Goal: Task Accomplishment & Management: Manage account settings

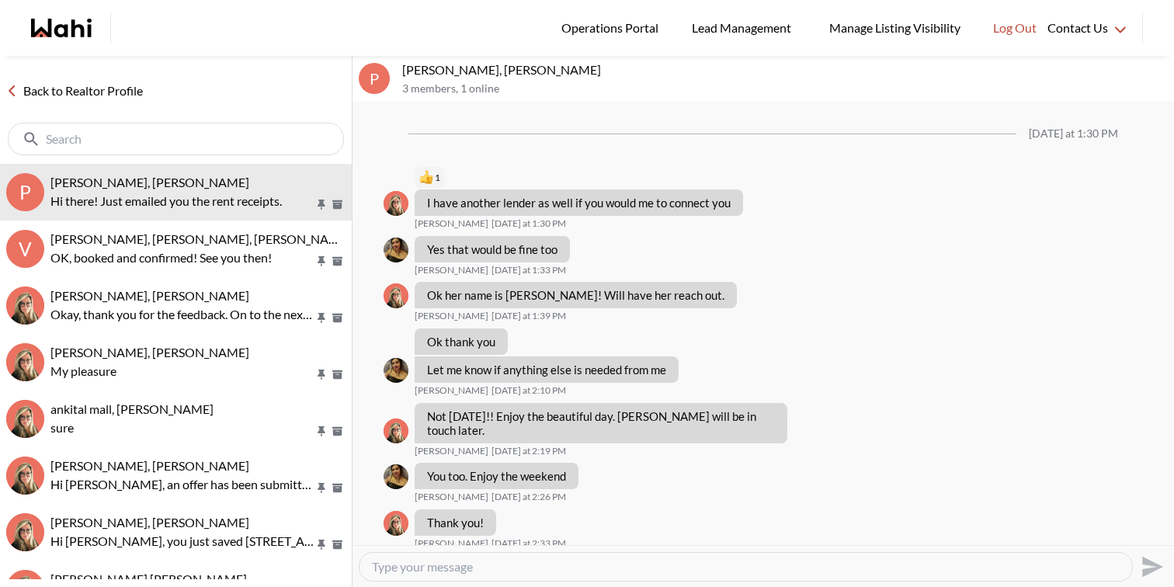
scroll to position [1151, 0]
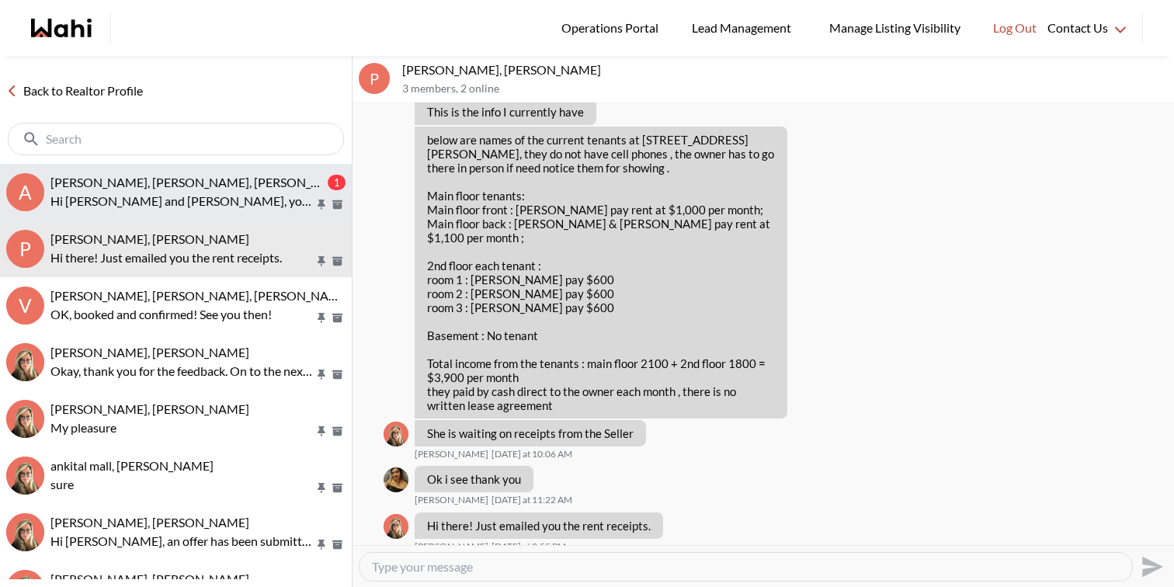
click at [215, 200] on p "Hi Aanchal and Joy, you just saved 1307 Andover Dr, Oshawa. Would you like to b…" at bounding box center [182, 201] width 264 height 19
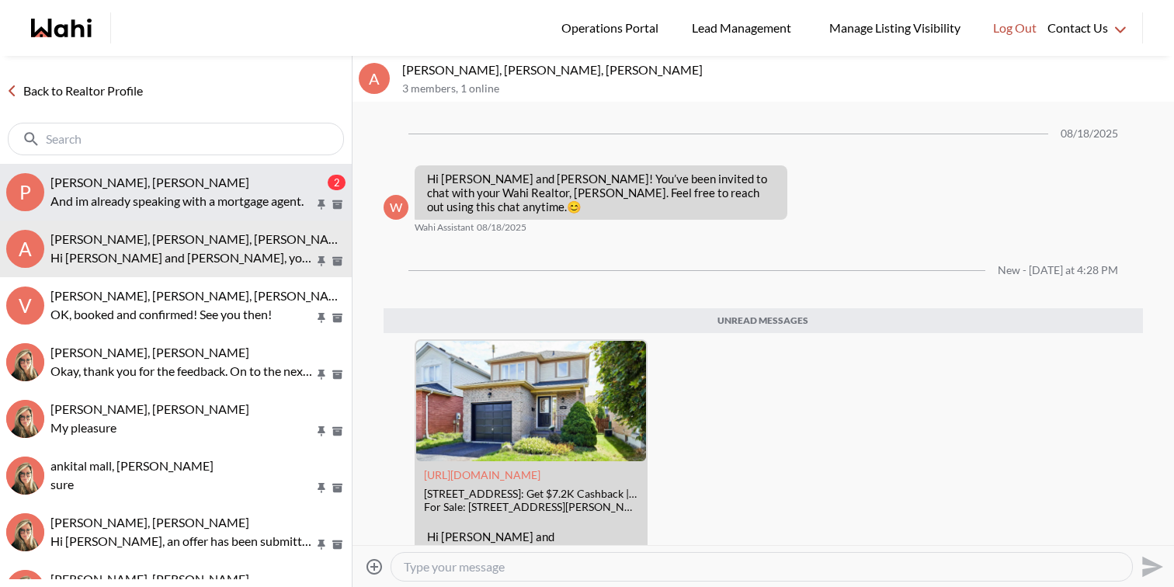
click at [176, 197] on p "And im already speaking with a mortgage agent." at bounding box center [182, 201] width 264 height 19
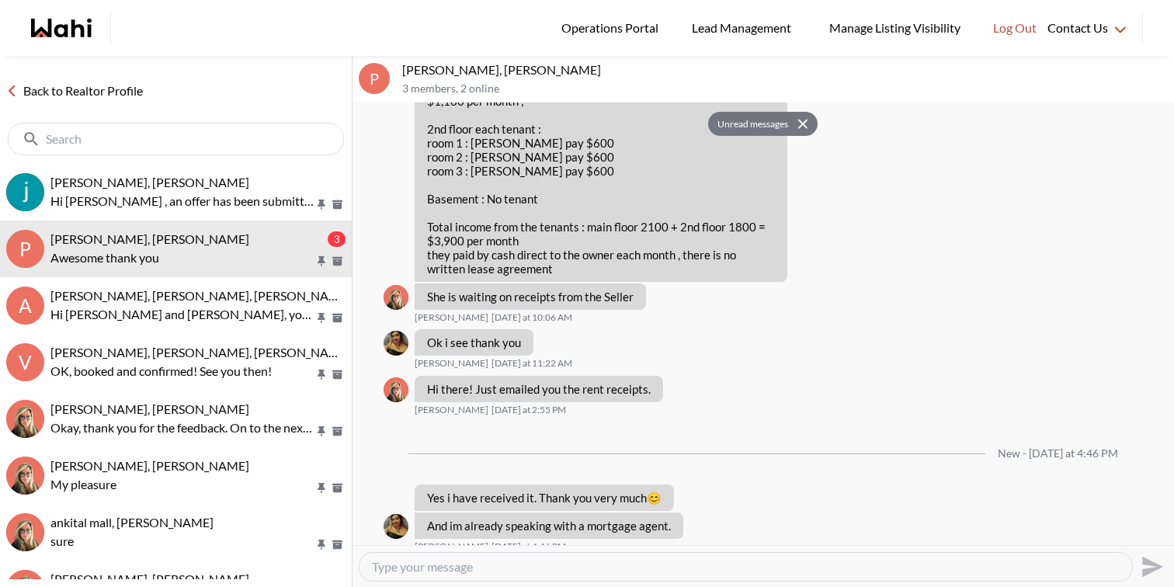
scroll to position [1334, 0]
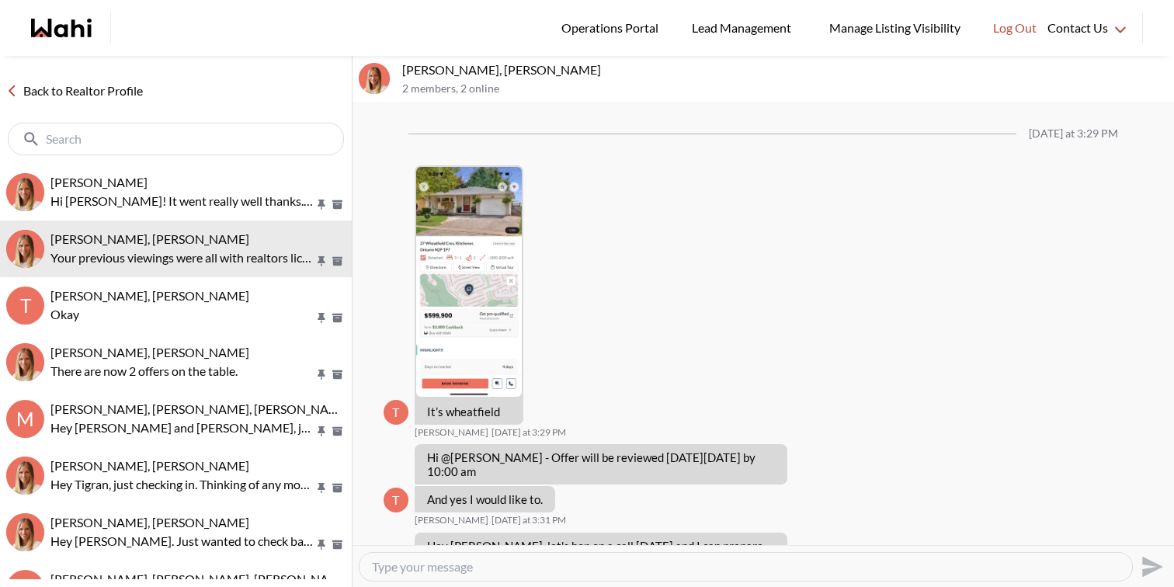
scroll to position [1683, 0]
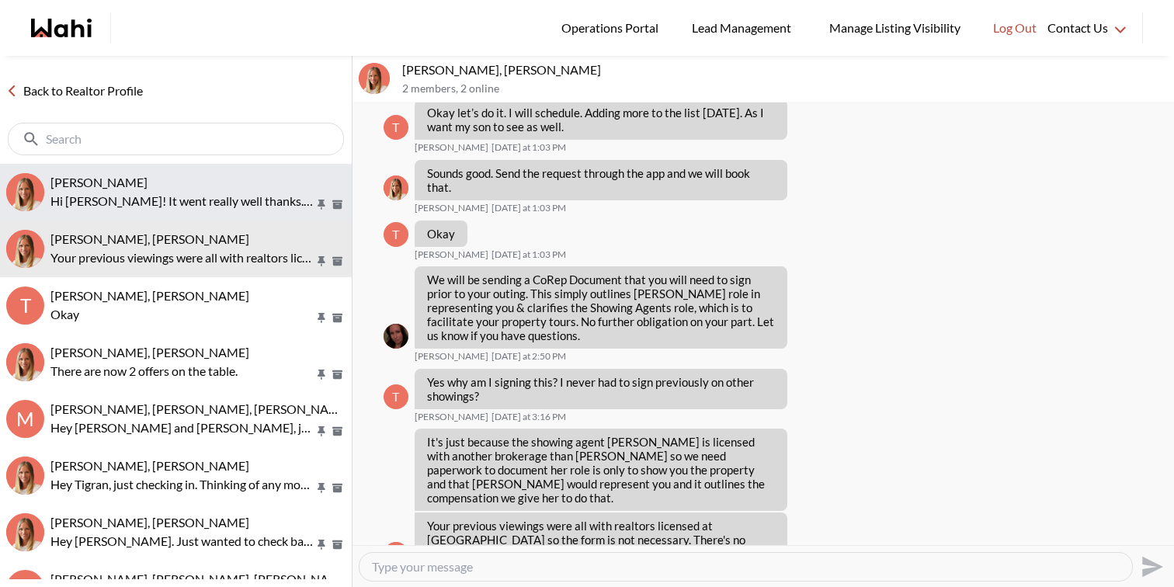
click at [251, 196] on p "Hi Michelle! It went really well thanks. There are two properties that we liked…" at bounding box center [182, 201] width 264 height 19
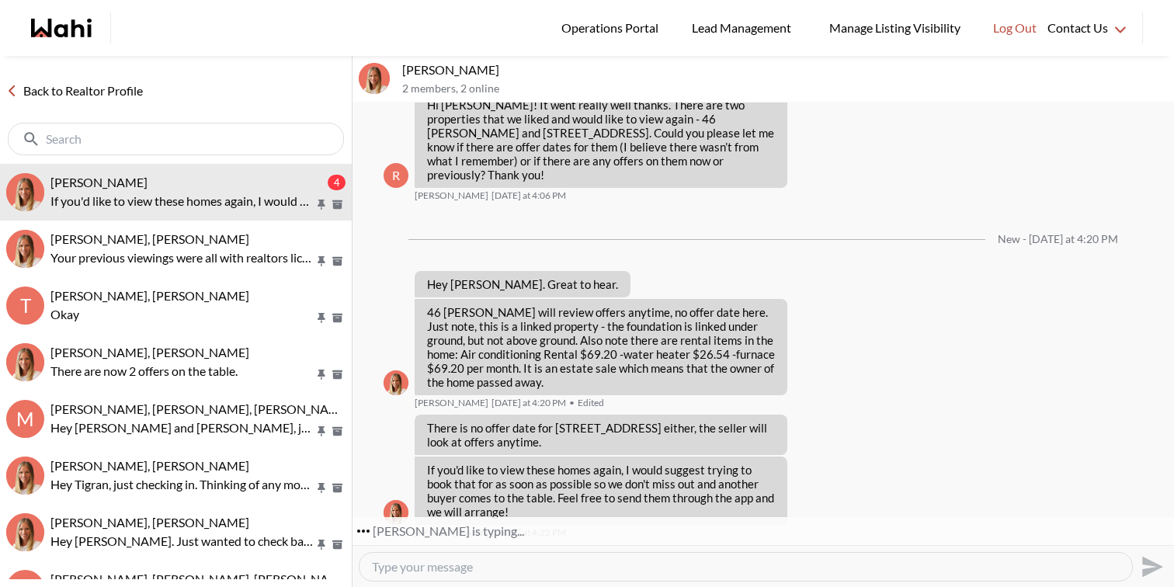
scroll to position [2359, 0]
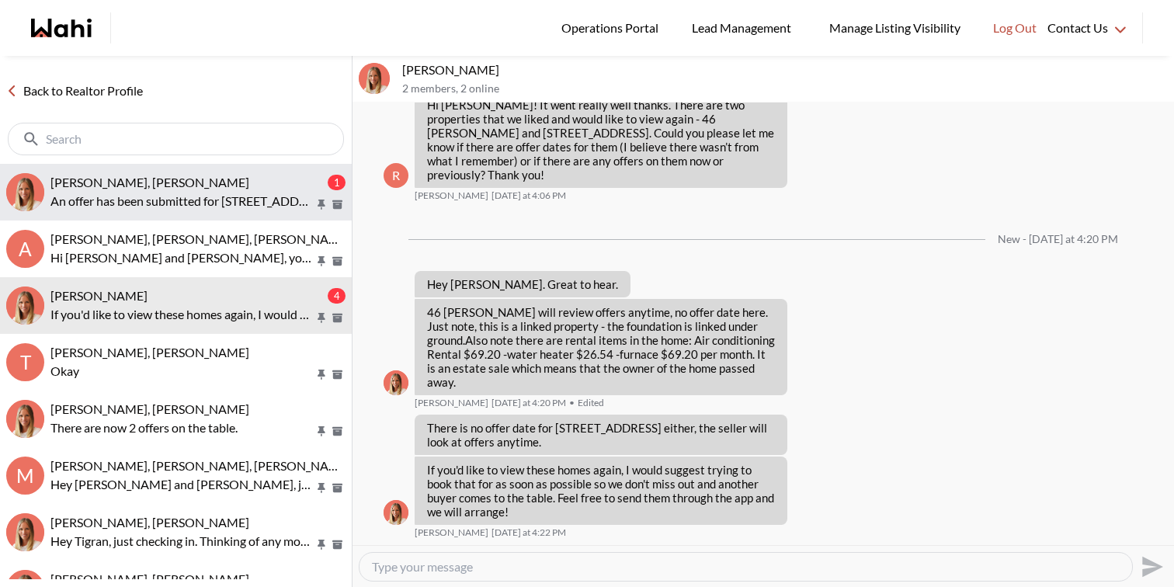
click at [283, 172] on button "Tanya Fita, Michelle 1 An offer has been submitted for 56 Chalmers Street N." at bounding box center [176, 192] width 352 height 57
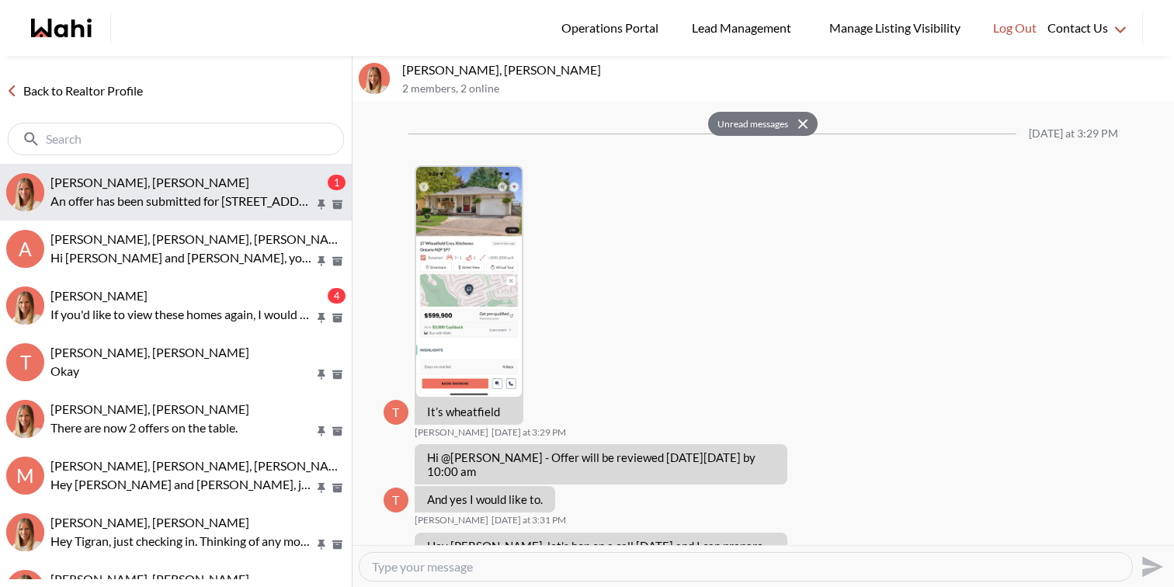
scroll to position [1791, 0]
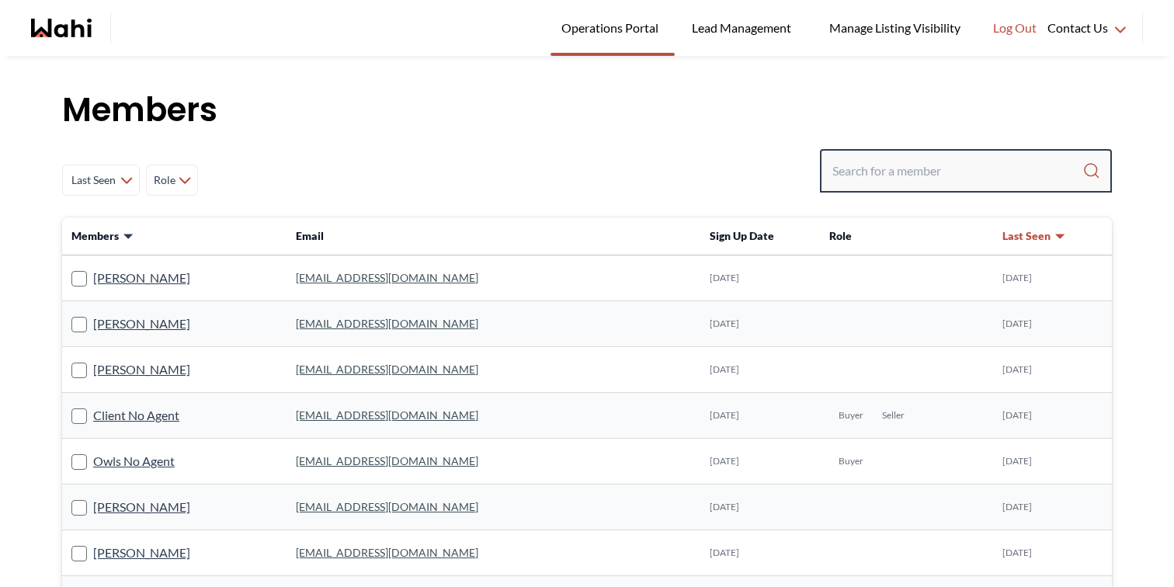
click at [852, 160] on input "Search input" at bounding box center [957, 171] width 250 height 28
type input "lidya"
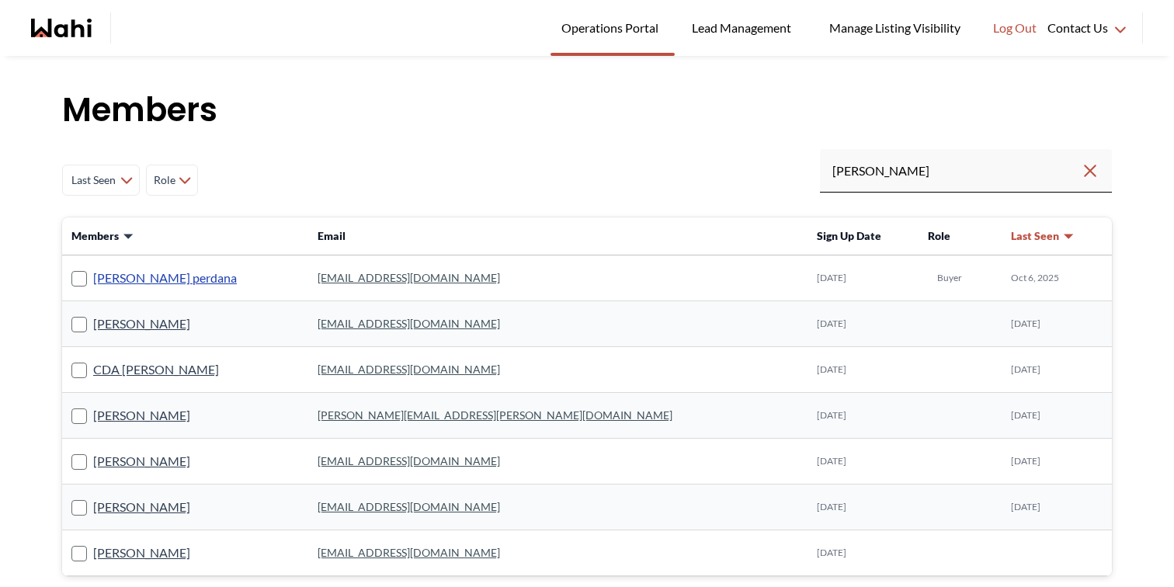
click at [142, 273] on link "lidya perdana" at bounding box center [165, 278] width 144 height 20
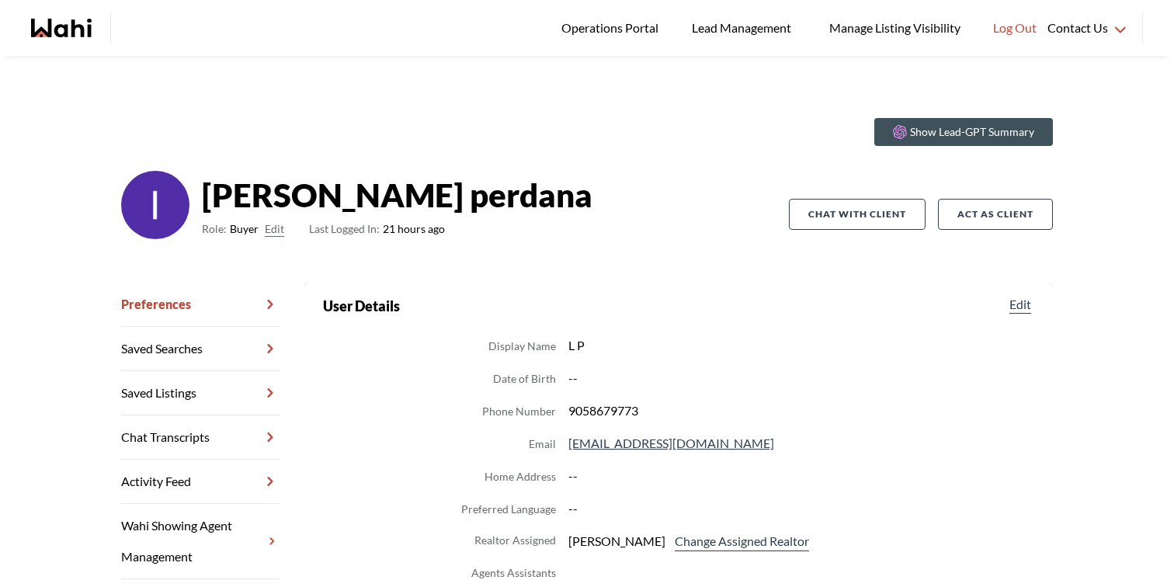
click at [216, 439] on link "Chat Transcripts" at bounding box center [200, 437] width 158 height 44
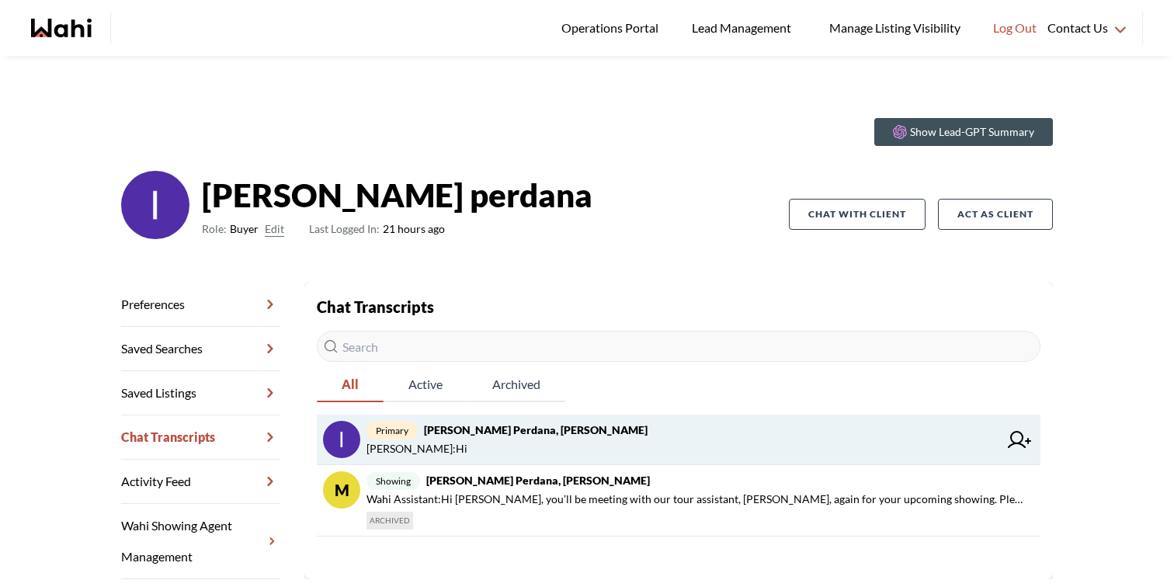
click at [601, 451] on span "Faraz Azam : Hi" at bounding box center [683, 449] width 632 height 19
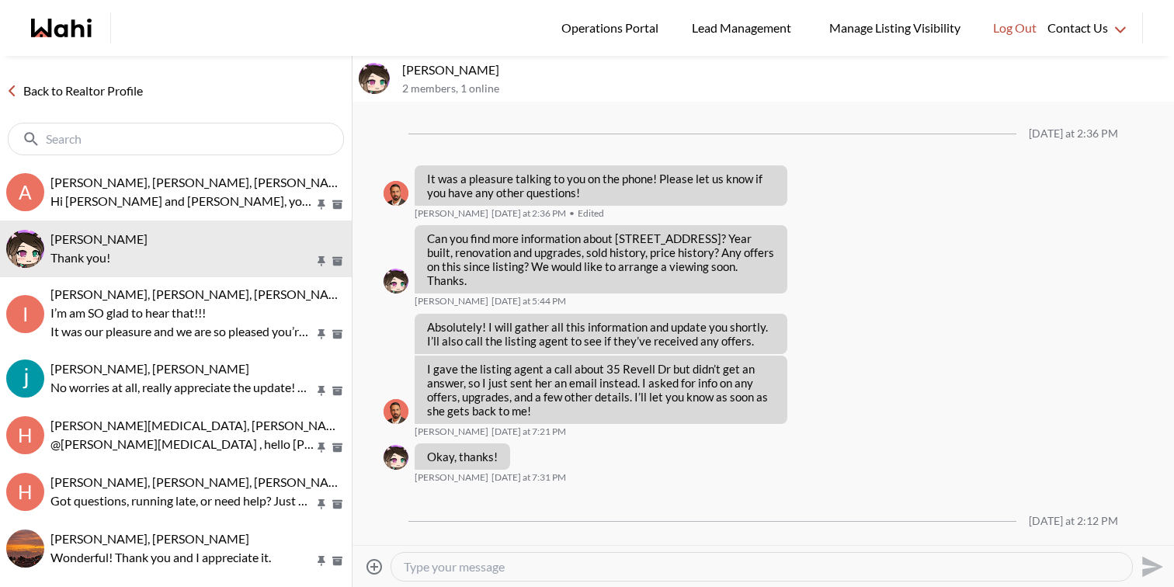
scroll to position [1054, 0]
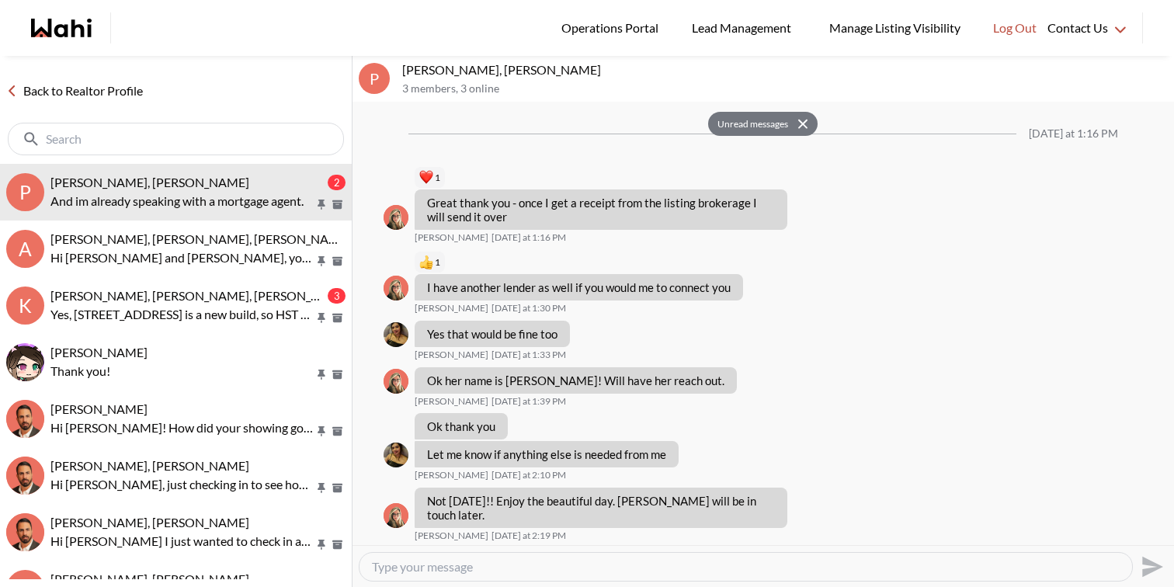
scroll to position [1372, 0]
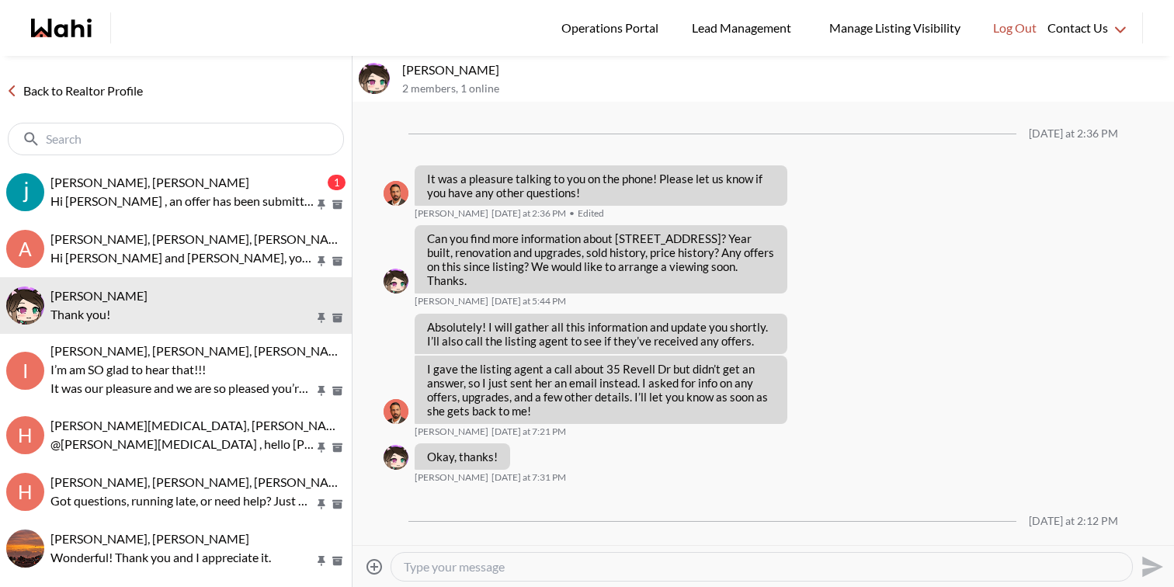
scroll to position [1054, 0]
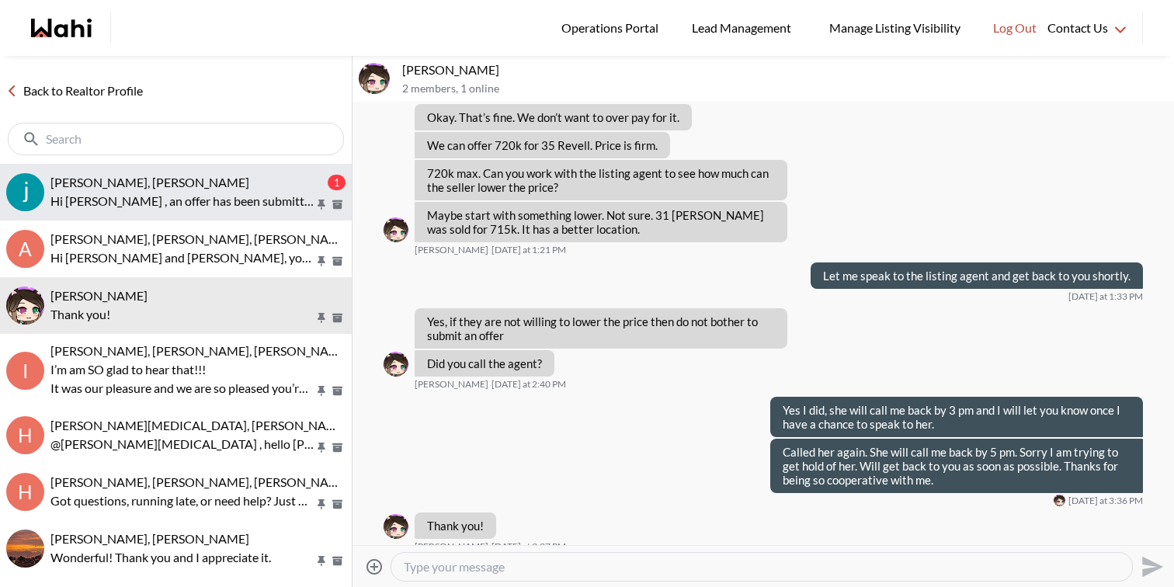
click at [255, 189] on div "[PERSON_NAME], [PERSON_NAME]" at bounding box center [187, 183] width 274 height 16
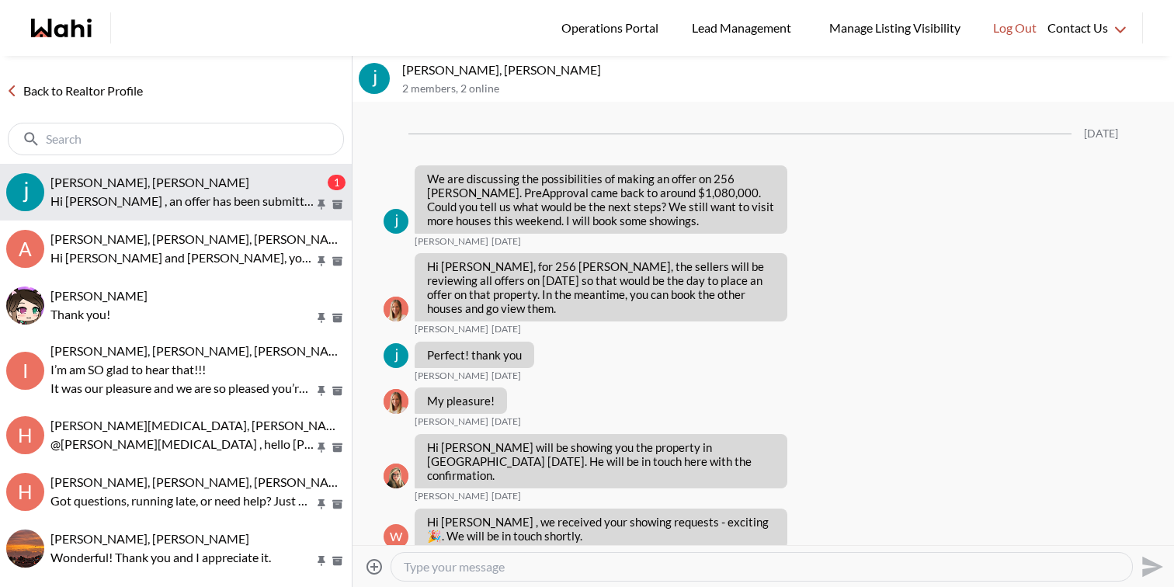
scroll to position [2590, 0]
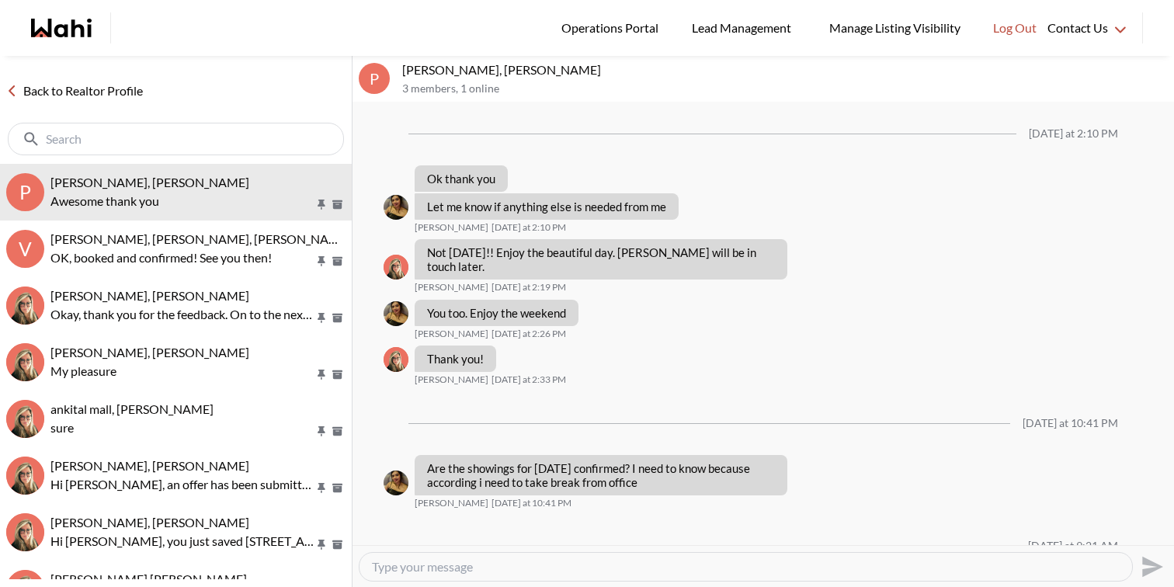
scroll to position [1107, 0]
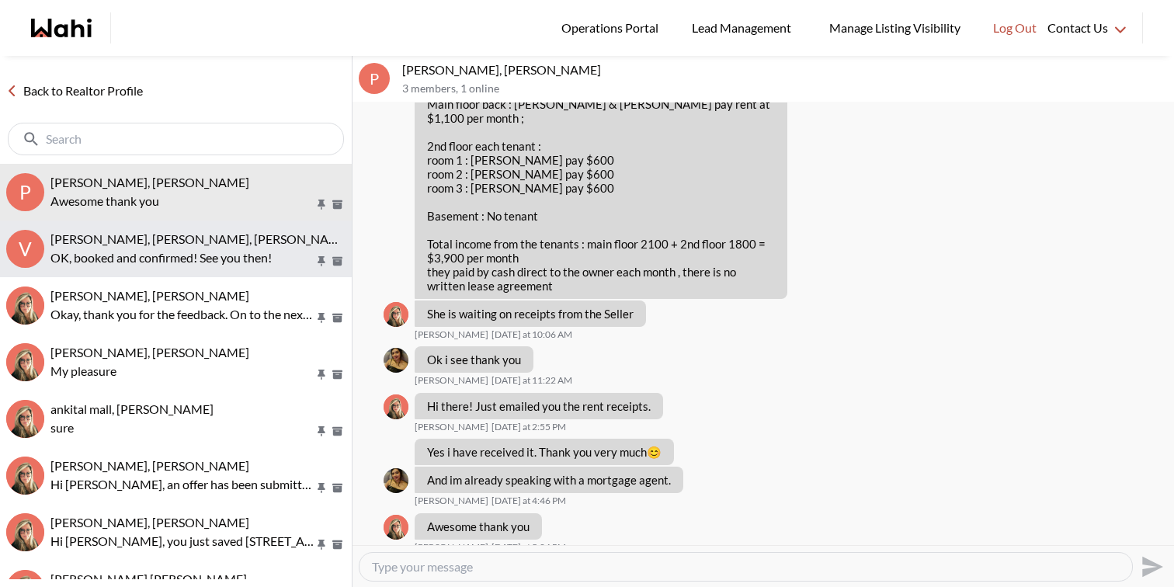
click at [182, 241] on span "[PERSON_NAME], [PERSON_NAME], [PERSON_NAME], [PERSON_NAME]" at bounding box center [251, 238] width 402 height 15
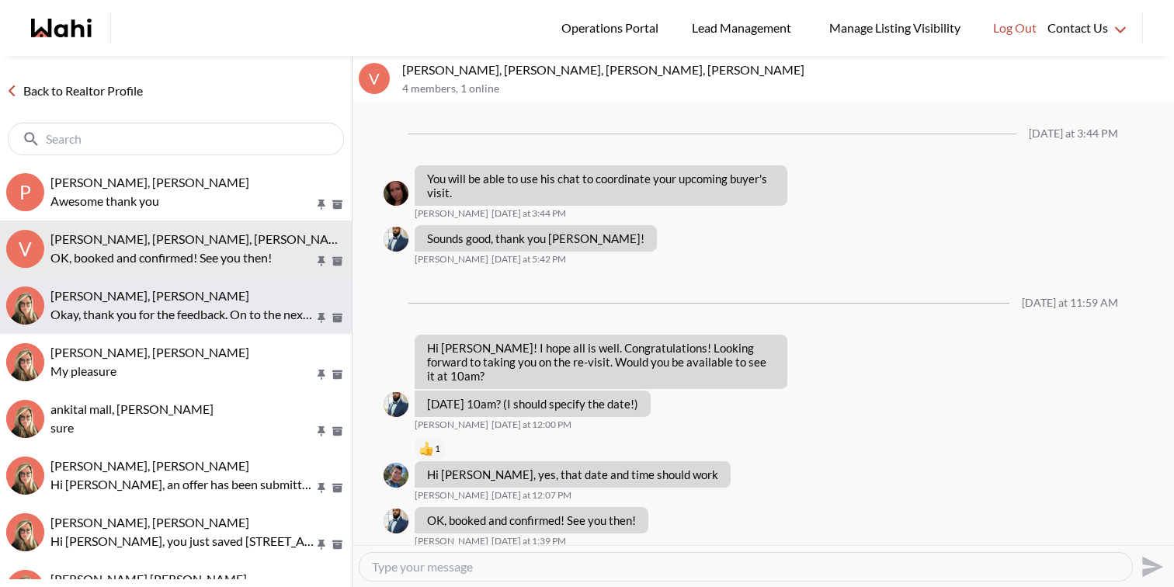
click at [202, 301] on div "[PERSON_NAME], [PERSON_NAME]" at bounding box center [197, 296] width 295 height 16
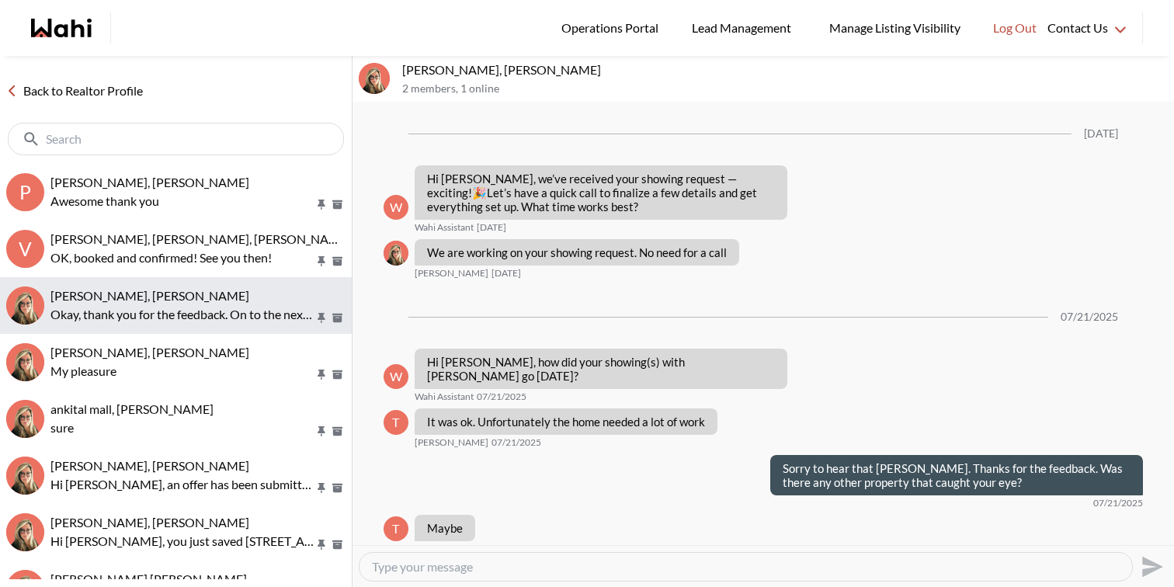
scroll to position [1505, 0]
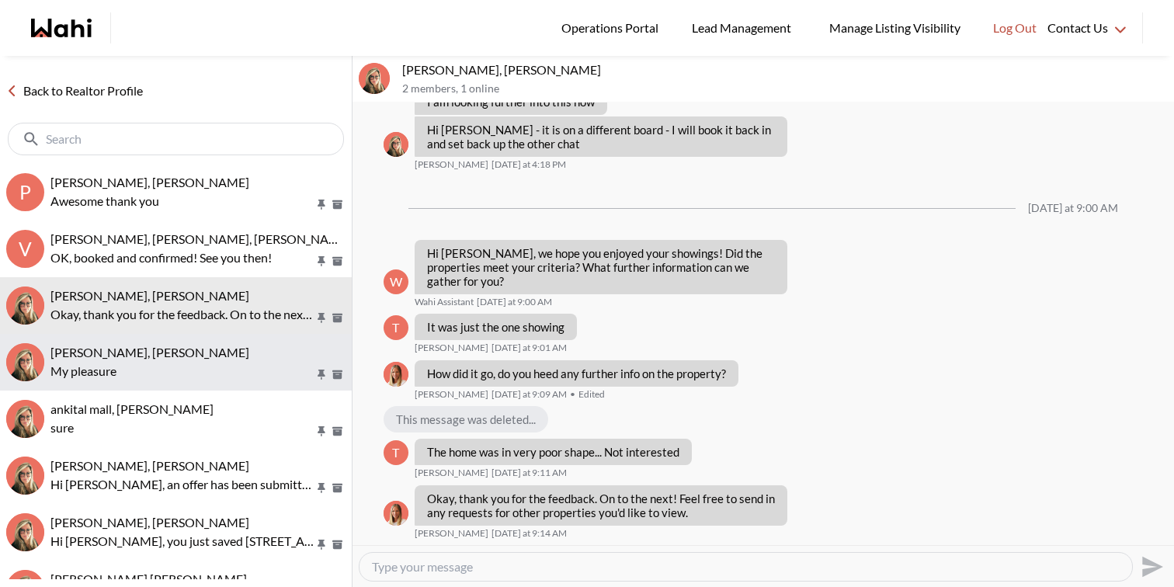
click at [200, 359] on div "[PERSON_NAME], [PERSON_NAME]" at bounding box center [197, 353] width 295 height 16
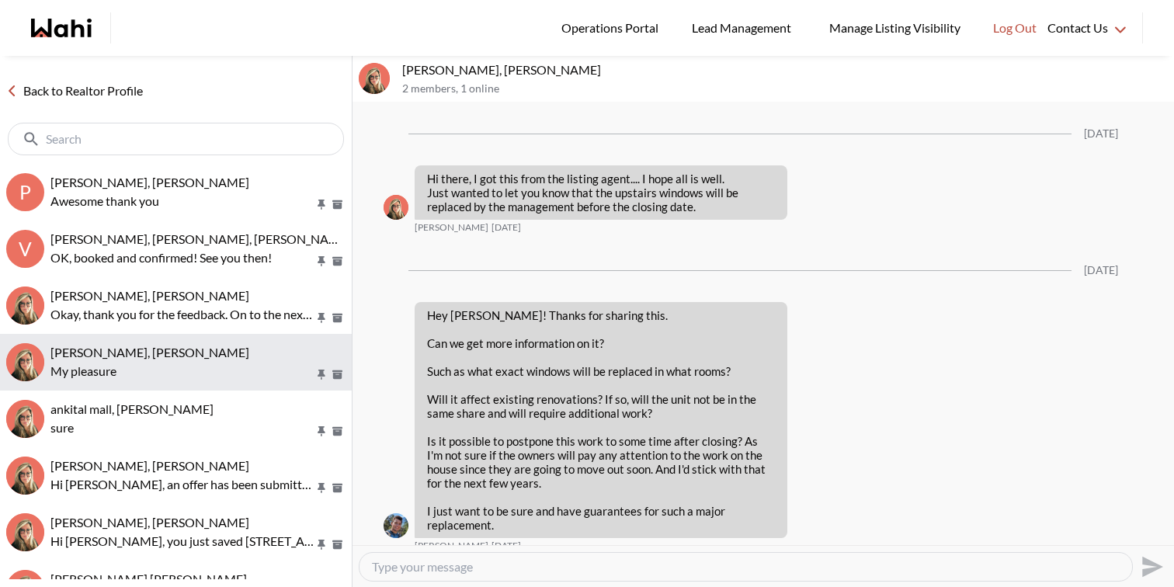
scroll to position [1717, 0]
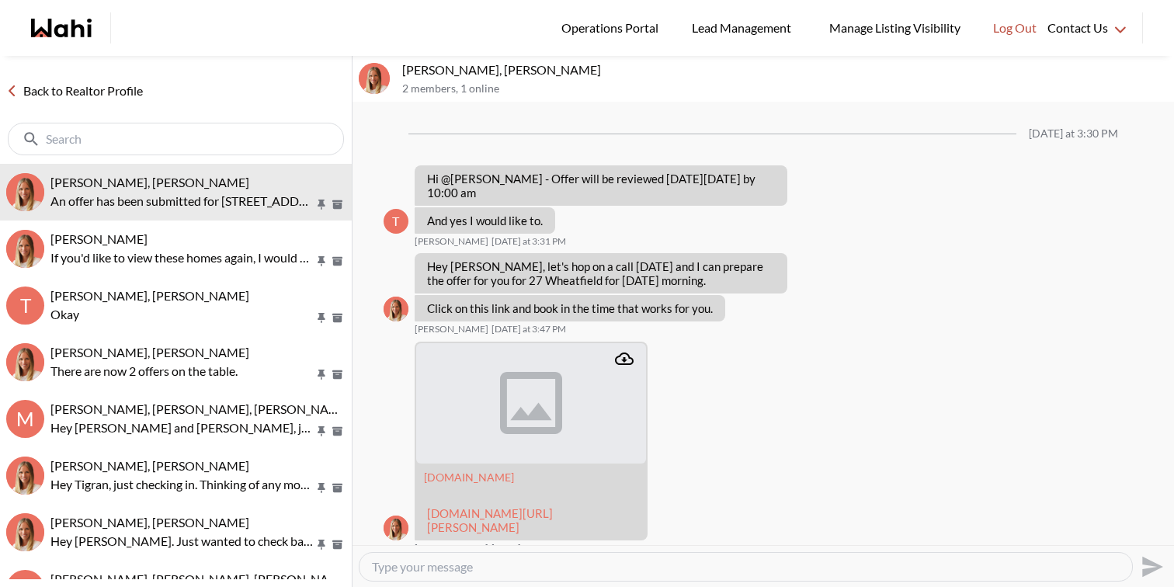
scroll to position [1450, 0]
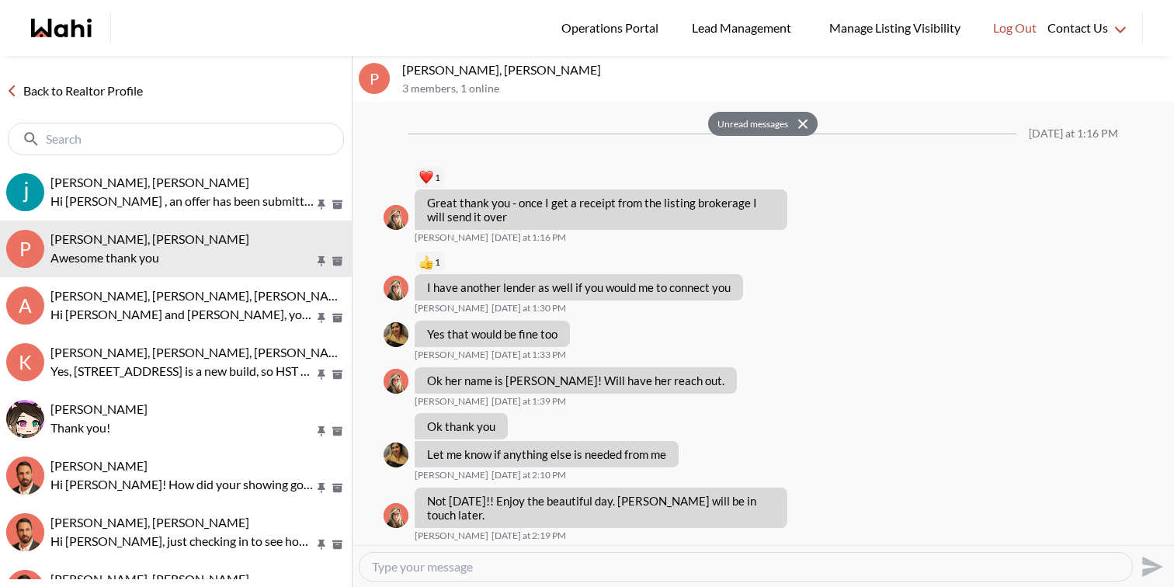
scroll to position [1419, 0]
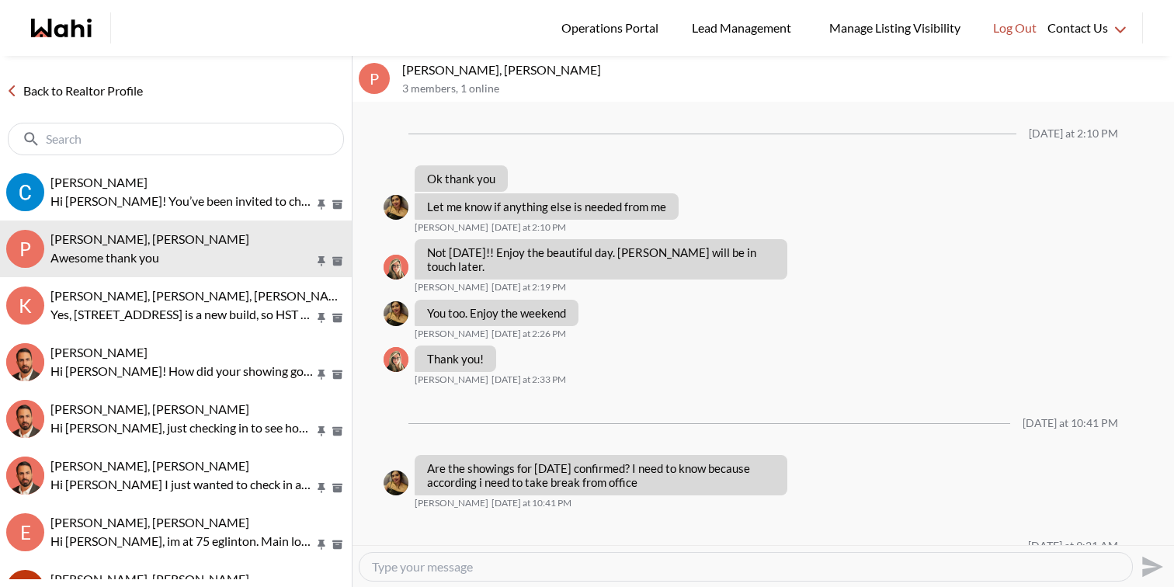
scroll to position [1107, 0]
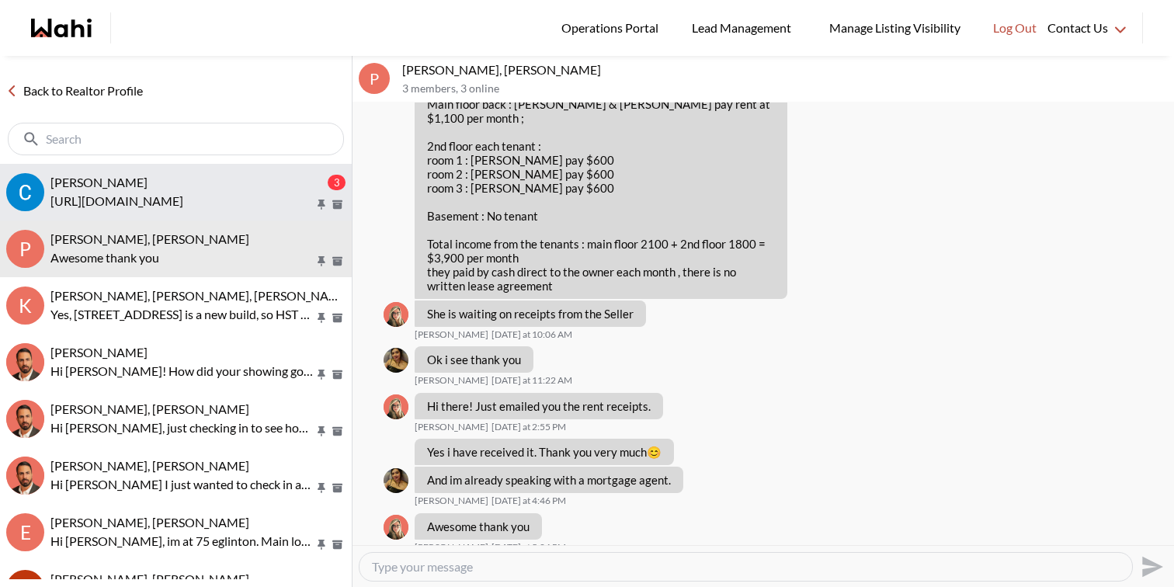
click at [148, 183] on span "Callum Ryan, Behnam" at bounding box center [98, 182] width 97 height 15
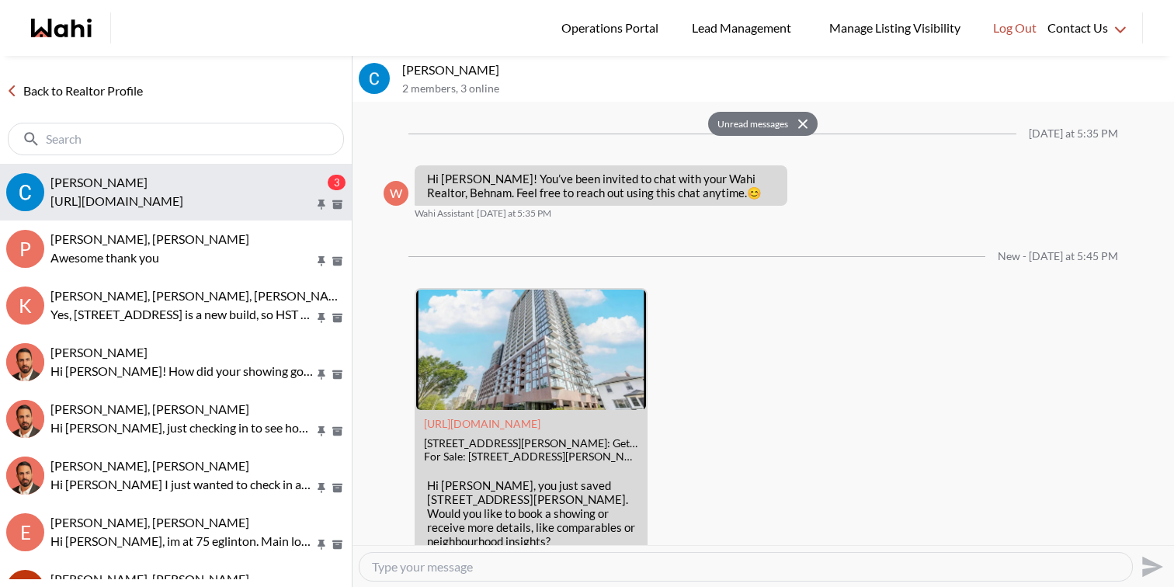
scroll to position [390, 0]
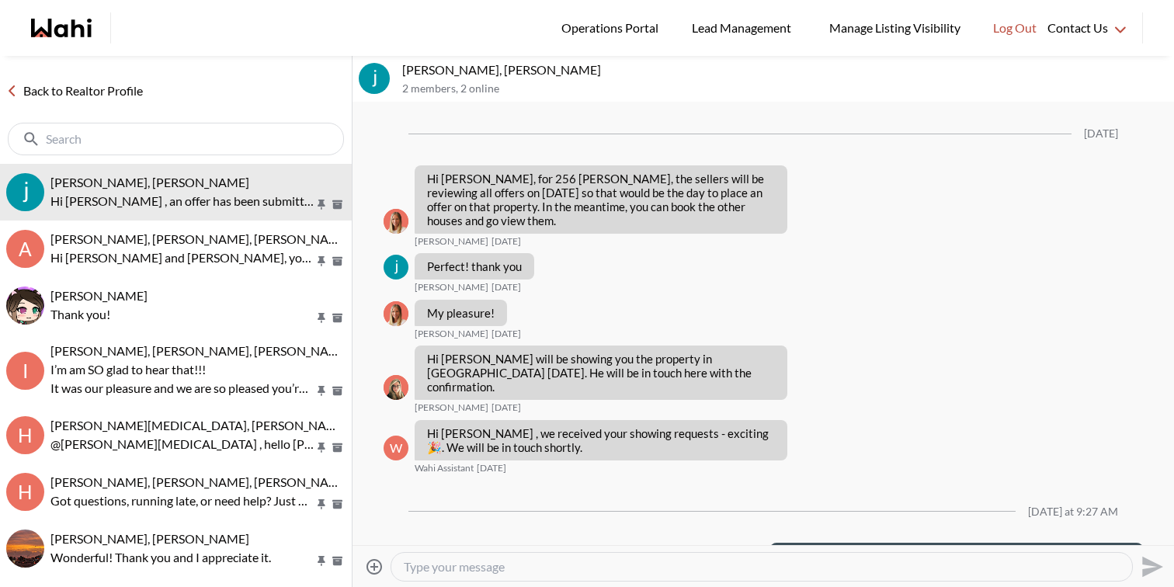
scroll to position [2465, 0]
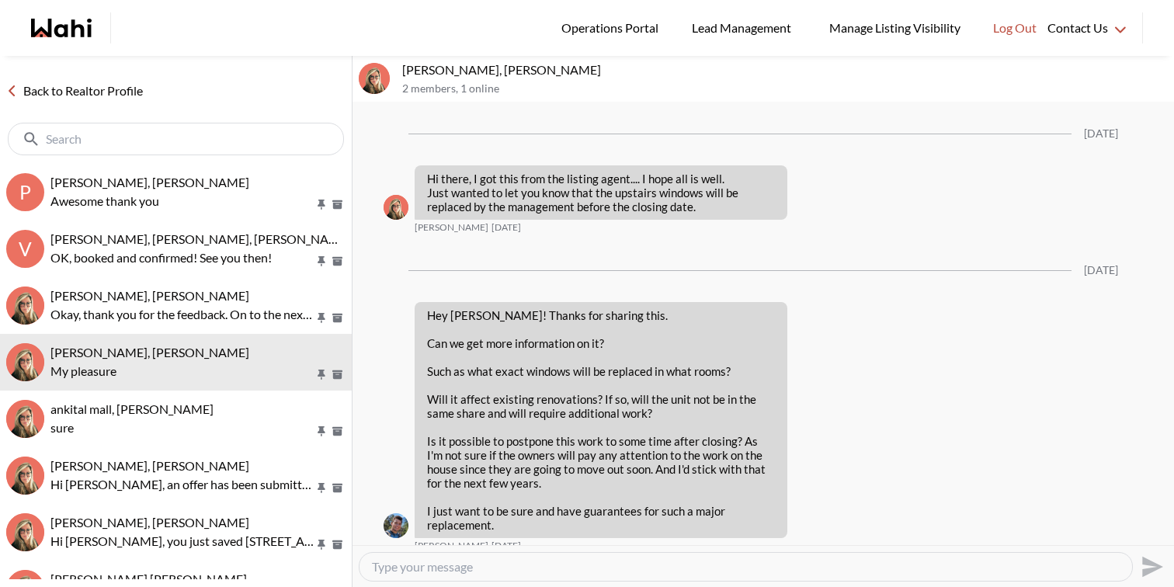
scroll to position [1717, 0]
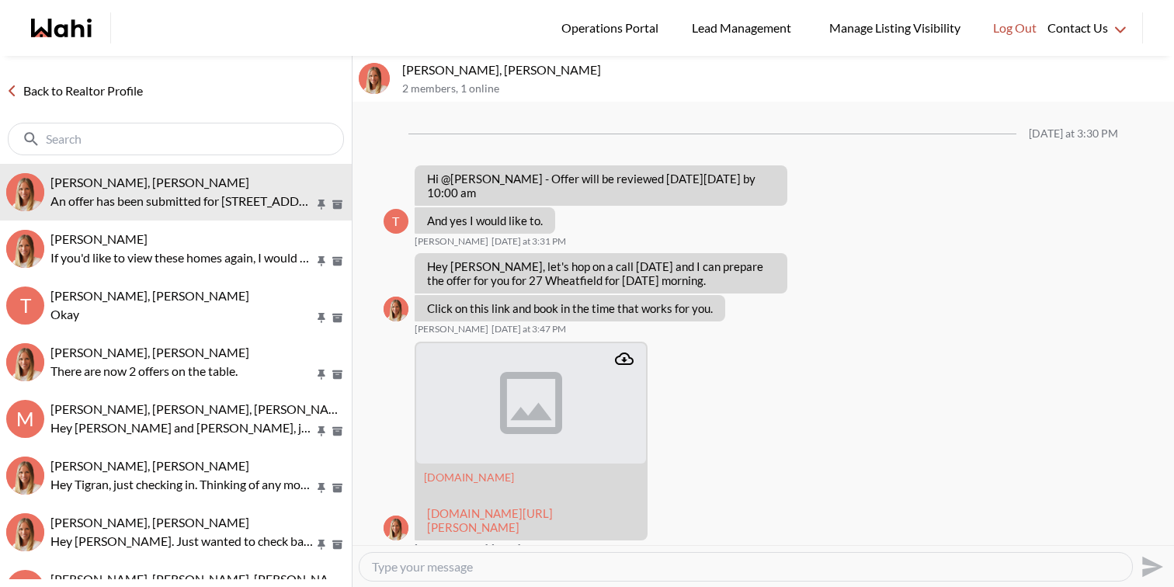
scroll to position [1450, 0]
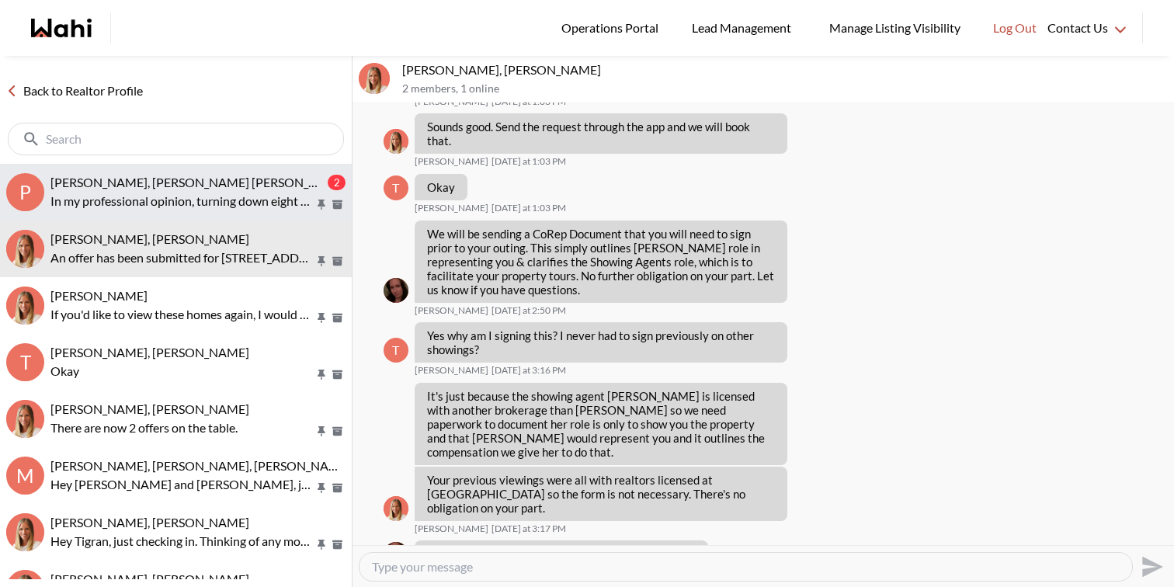
click at [221, 177] on span "Pranav Dhar, Vandana Dhar, Michelle" at bounding box center [199, 182] width 298 height 15
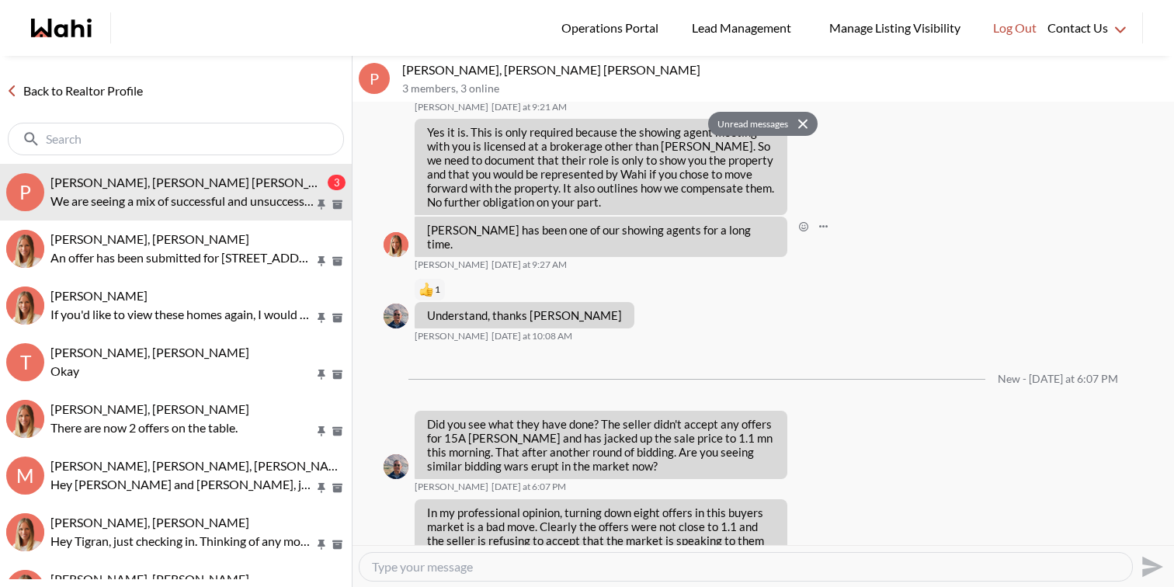
scroll to position [1517, 0]
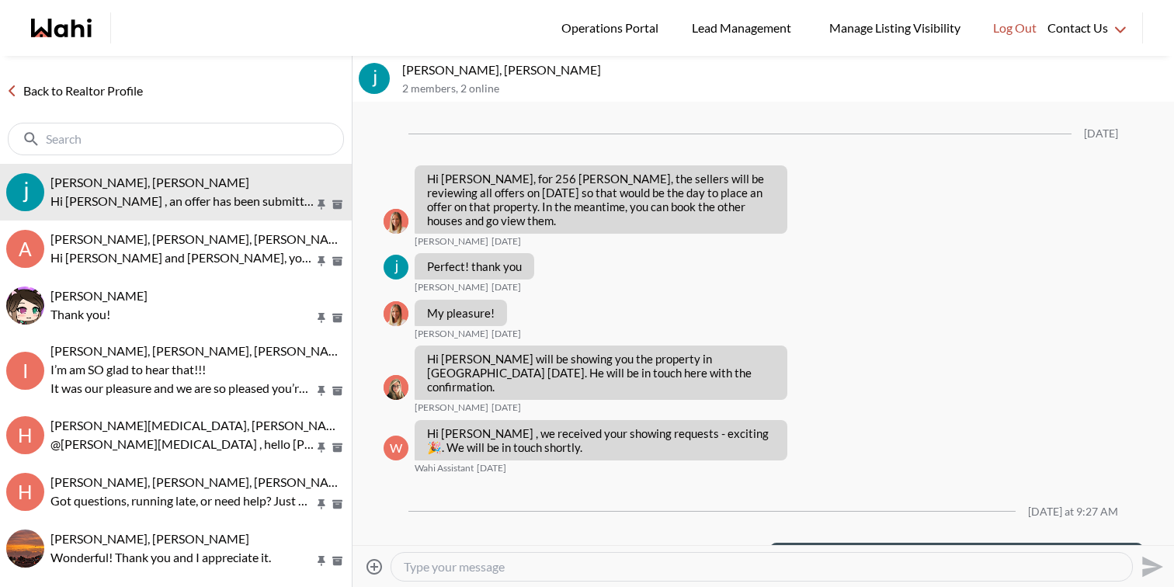
scroll to position [2465, 0]
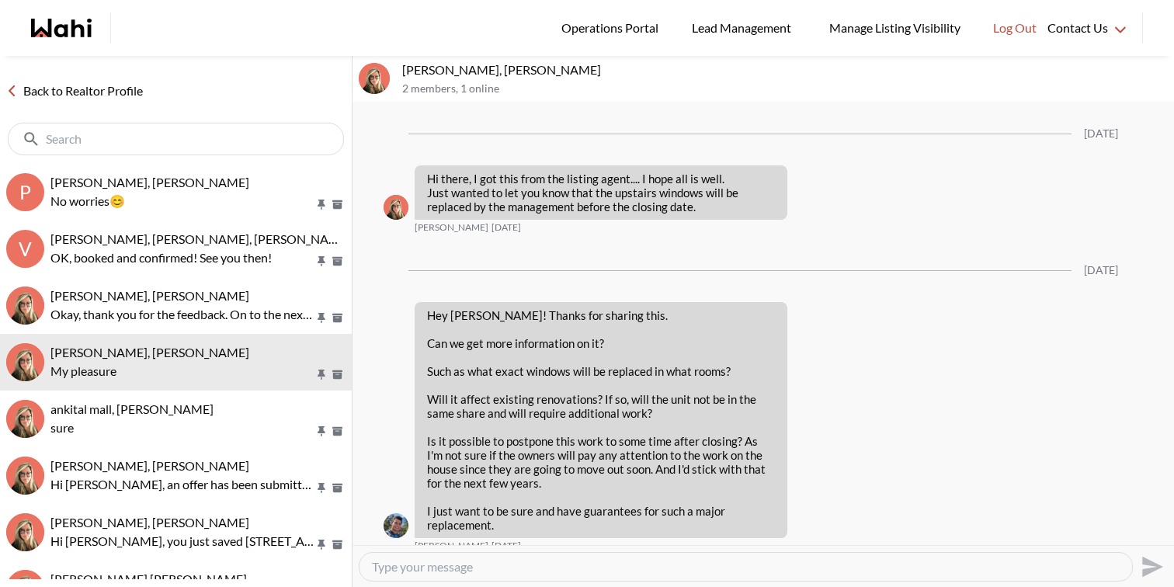
scroll to position [1717, 0]
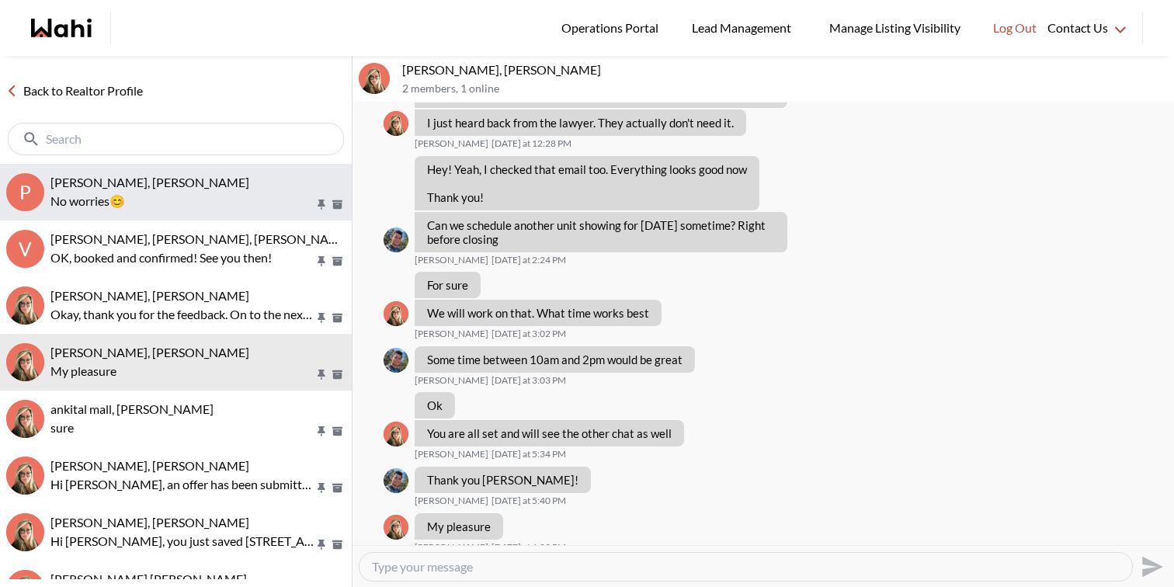
click at [175, 209] on p "No worries😊" at bounding box center [182, 201] width 264 height 19
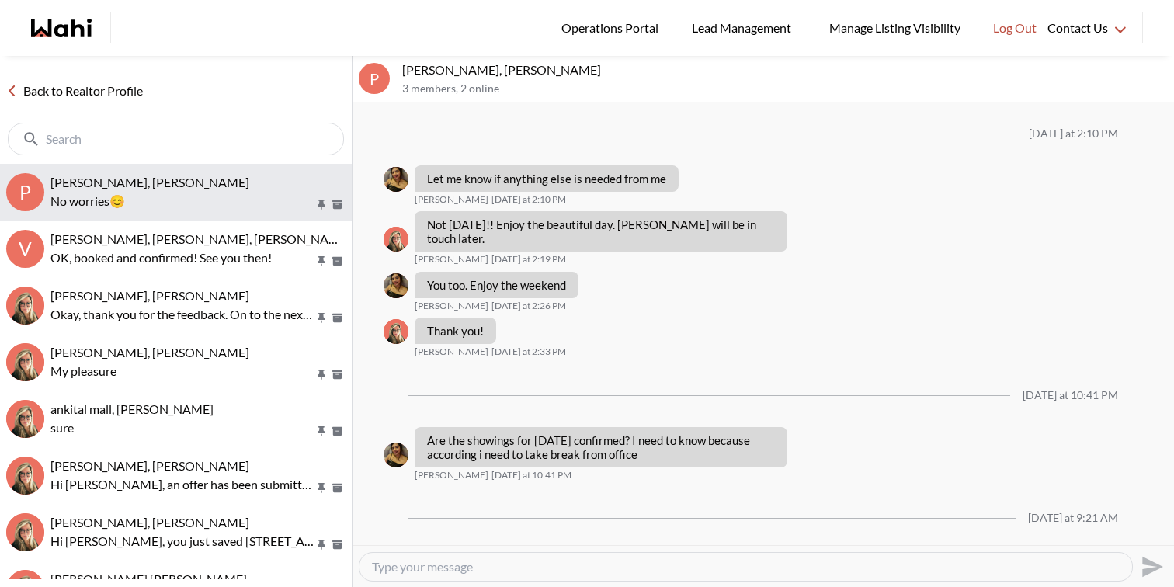
scroll to position [1126, 0]
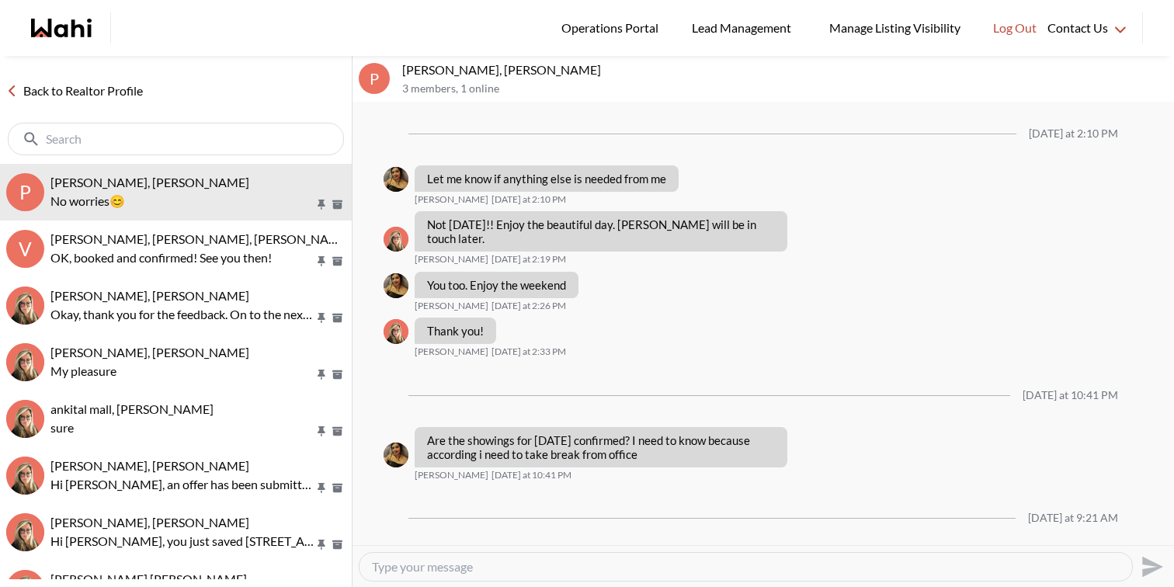
scroll to position [1126, 0]
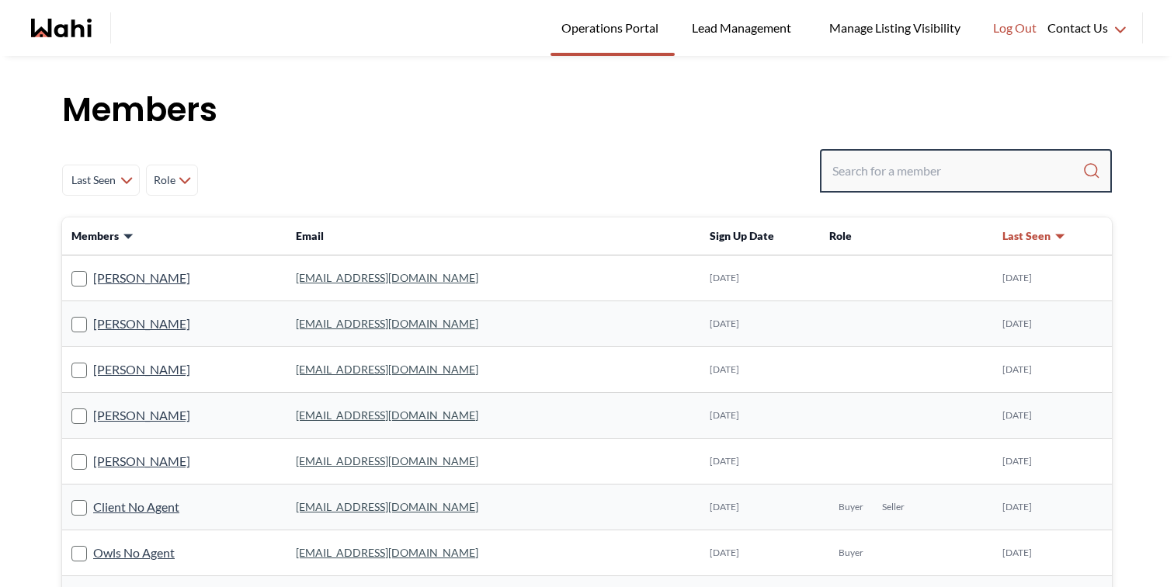
click at [933, 166] on input "Search input" at bounding box center [957, 171] width 250 height 28
paste input "driss_356@hotmail.fr"
type input "driss_356@hotmail.fr"
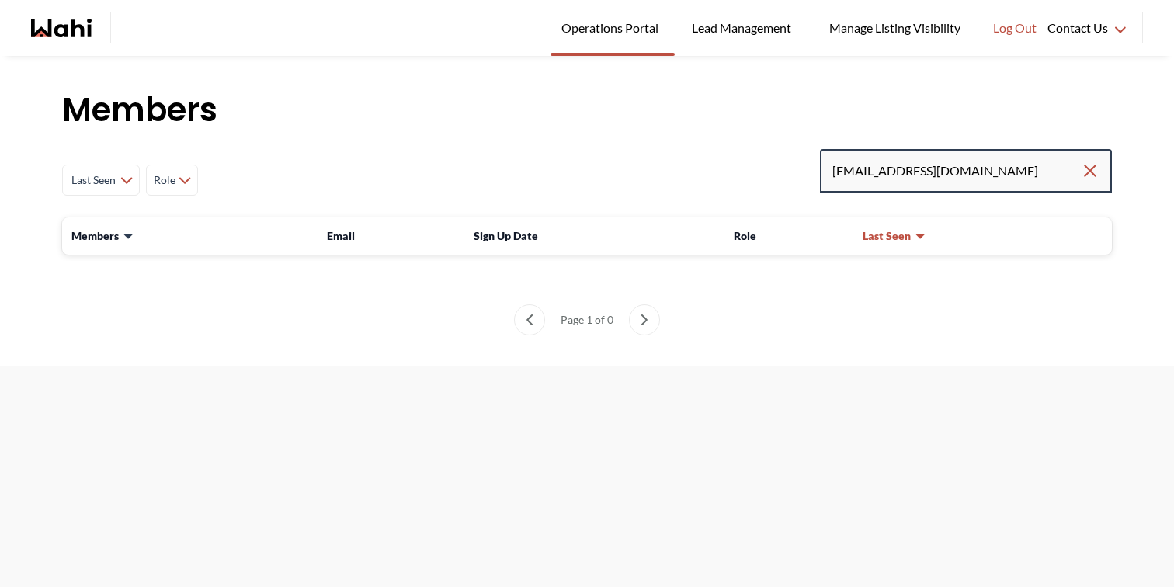
click at [911, 161] on input "driss_356@hotmail.fr" at bounding box center [956, 171] width 248 height 28
type input "tlem"
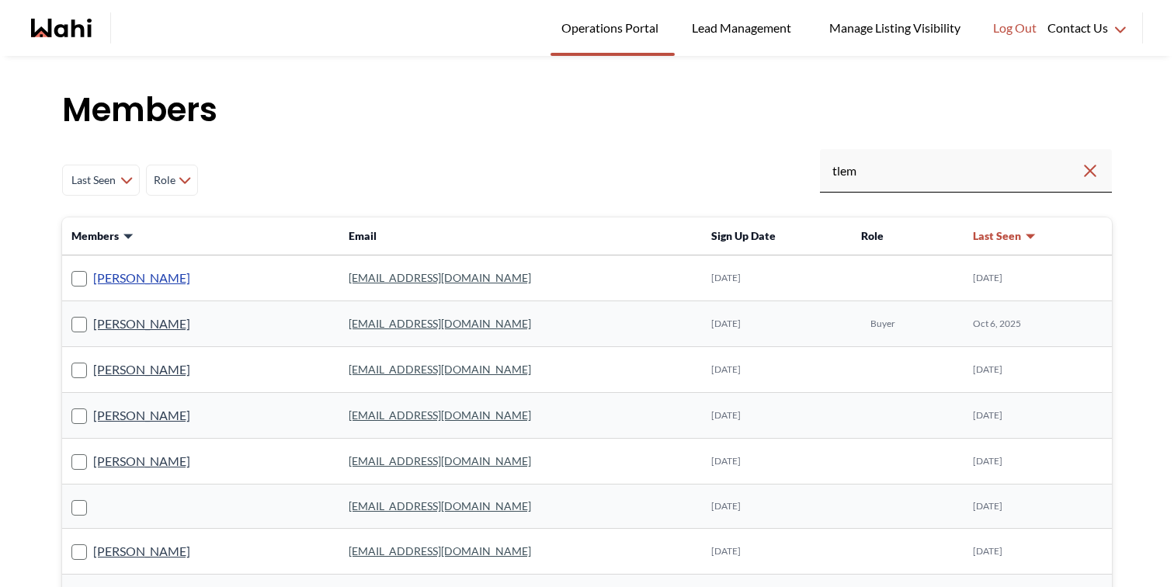
click at [163, 274] on link "Tlemcani Idriss" at bounding box center [141, 278] width 97 height 20
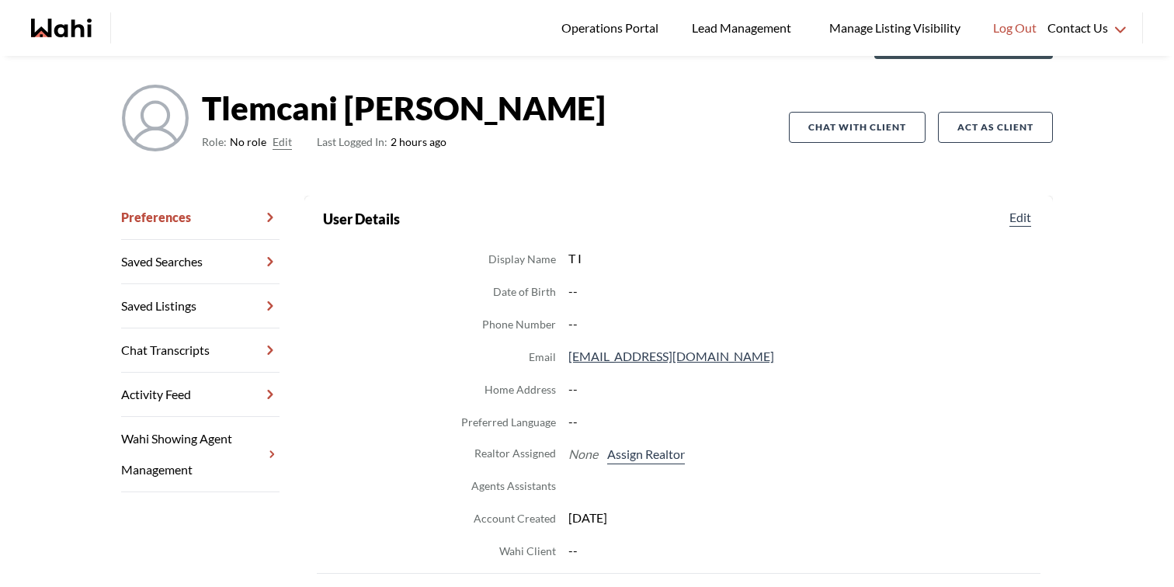
scroll to position [88, 0]
click at [277, 142] on button "Edit" at bounding box center [282, 141] width 19 height 19
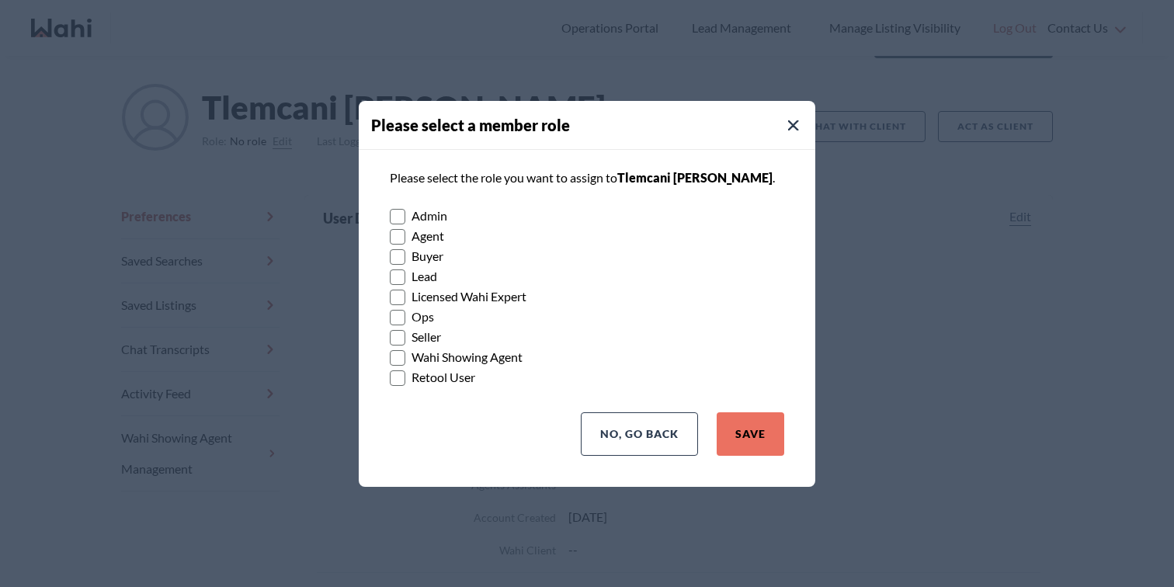
click at [438, 255] on label "Buyer" at bounding box center [587, 256] width 394 height 20
click at [390, 255] on input "Buyer" at bounding box center [390, 251] width 0 height 10
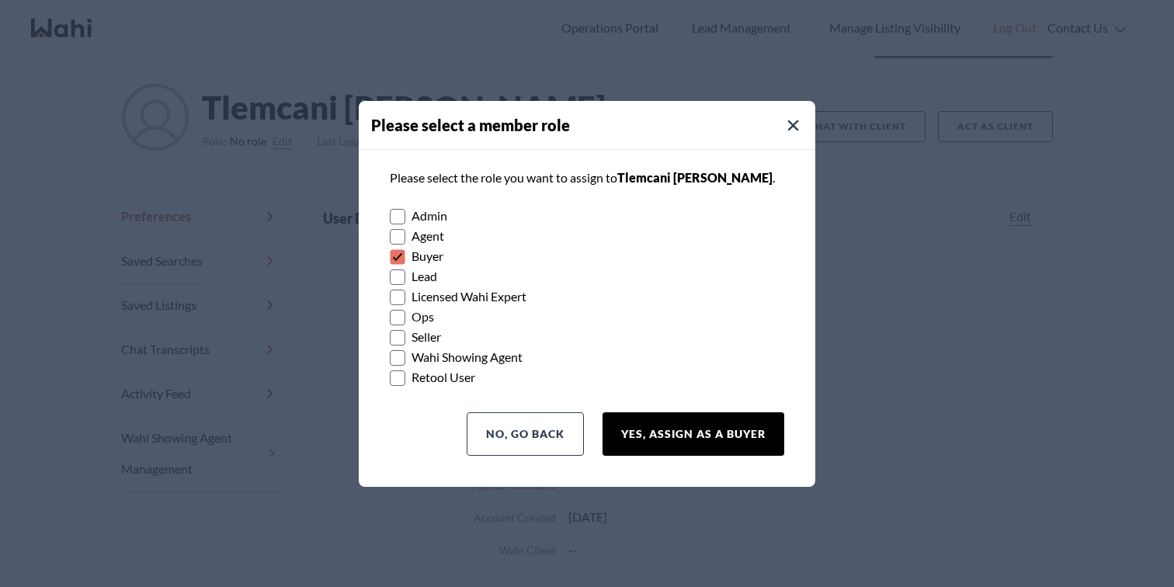
click at [677, 415] on button "Yes, Assign as a Buyer" at bounding box center [694, 433] width 182 height 43
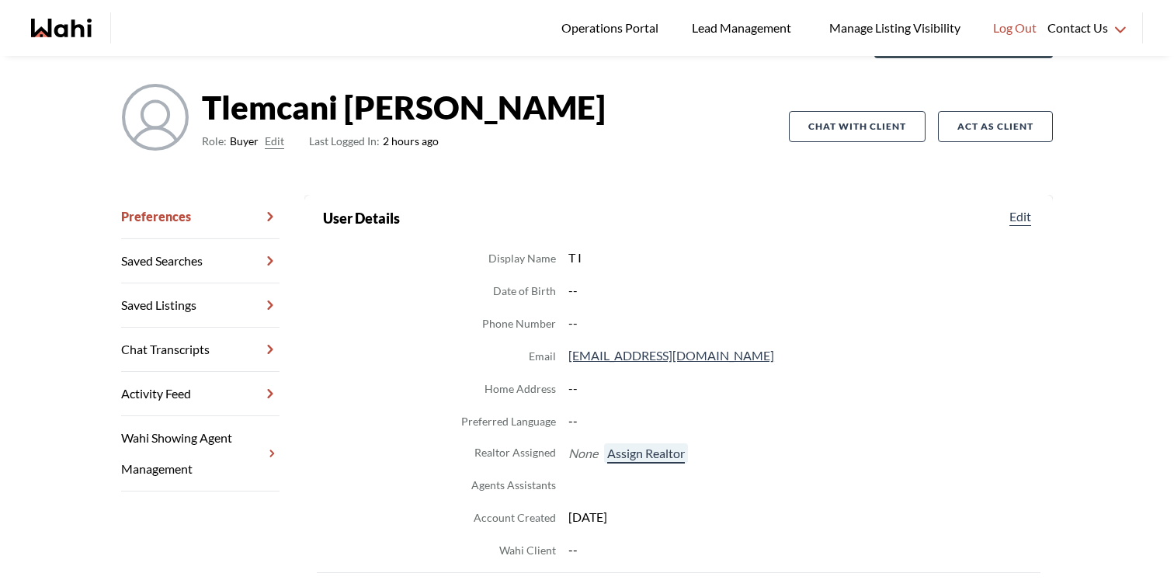
click at [663, 450] on button "Assign Realtor" at bounding box center [646, 453] width 84 height 20
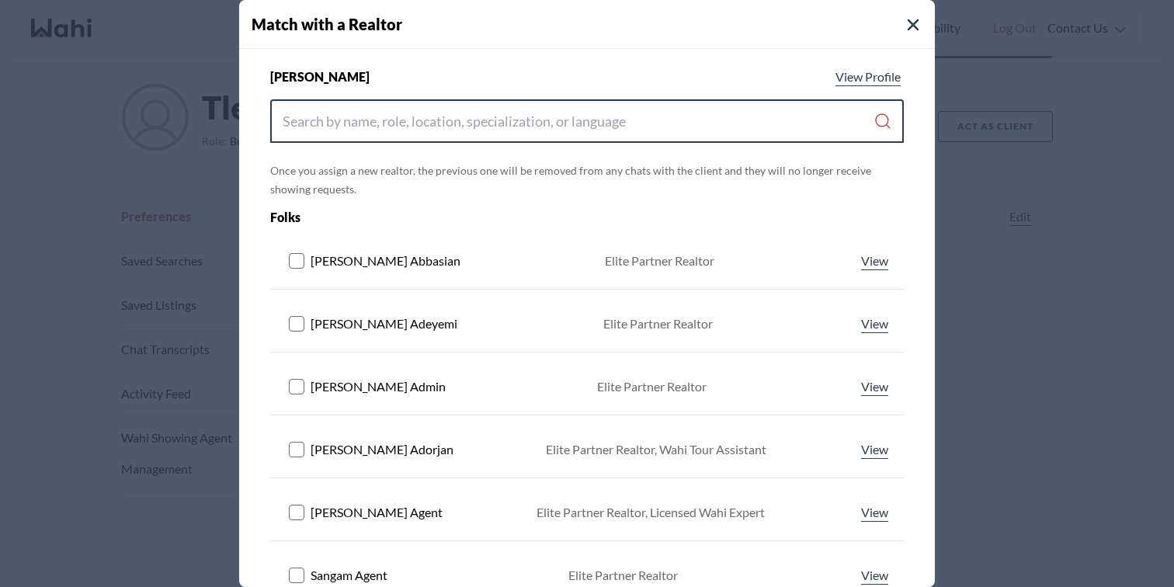
click at [503, 127] on input "Search input" at bounding box center [578, 121] width 591 height 28
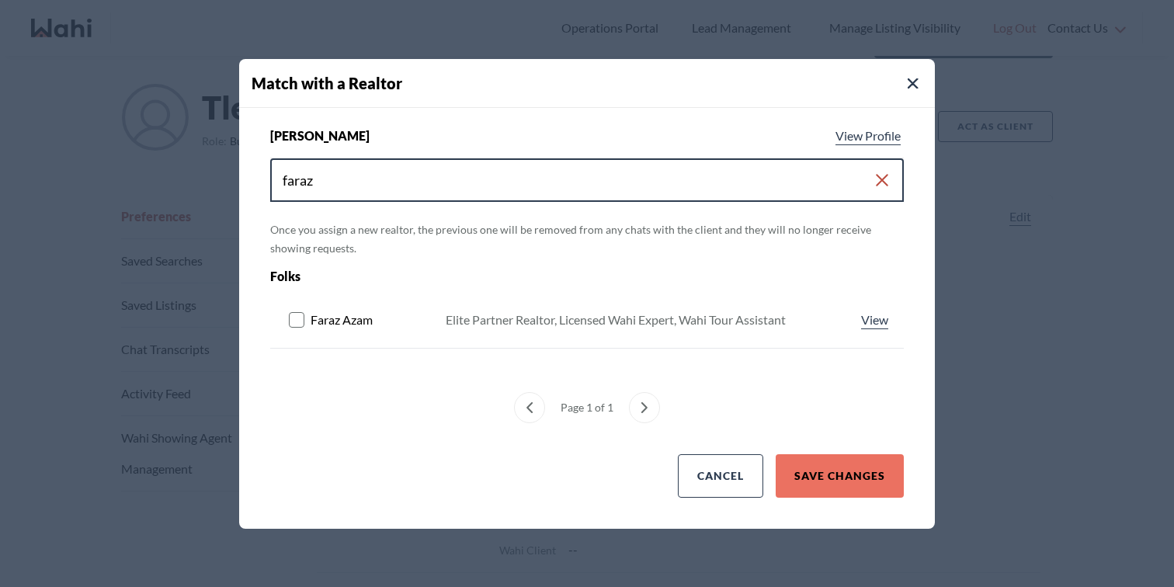
type input "faraz"
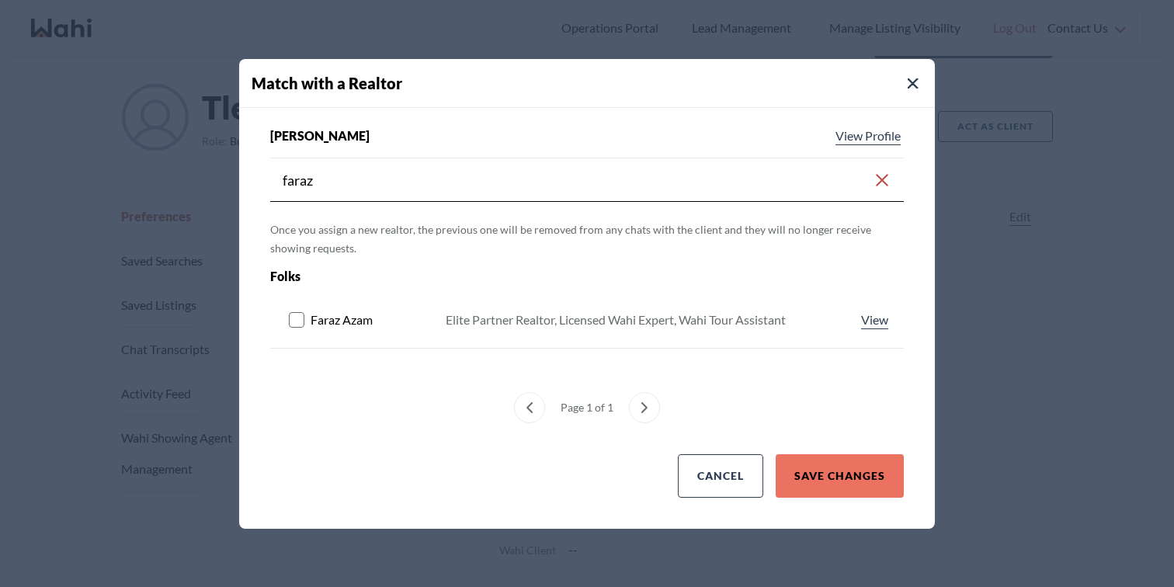
click at [301, 319] on rect at bounding box center [297, 319] width 15 height 15
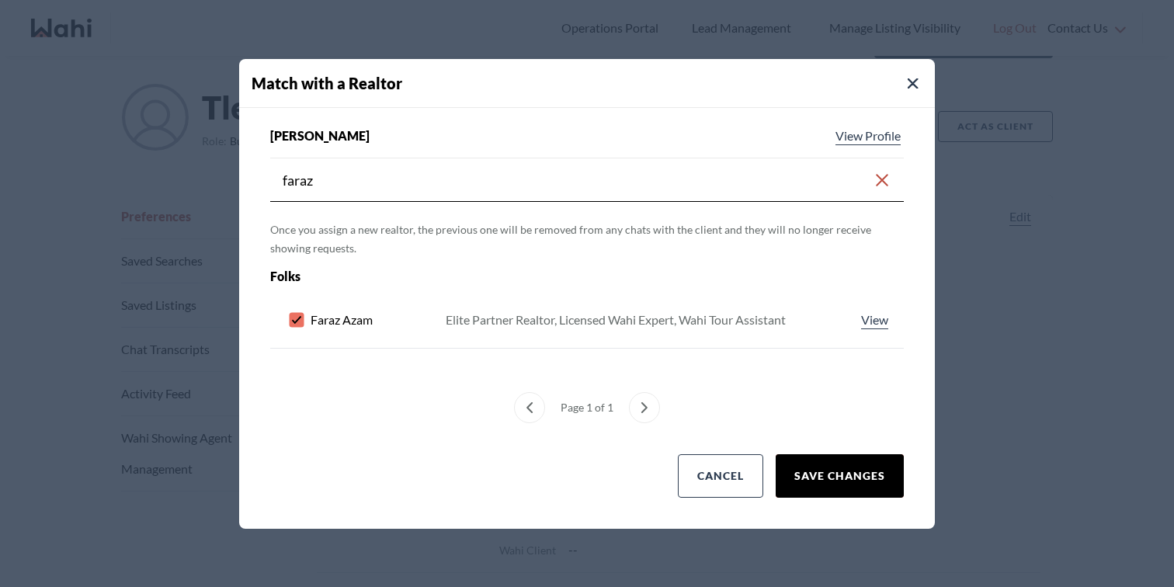
click at [844, 471] on button "Save Changes" at bounding box center [840, 475] width 128 height 43
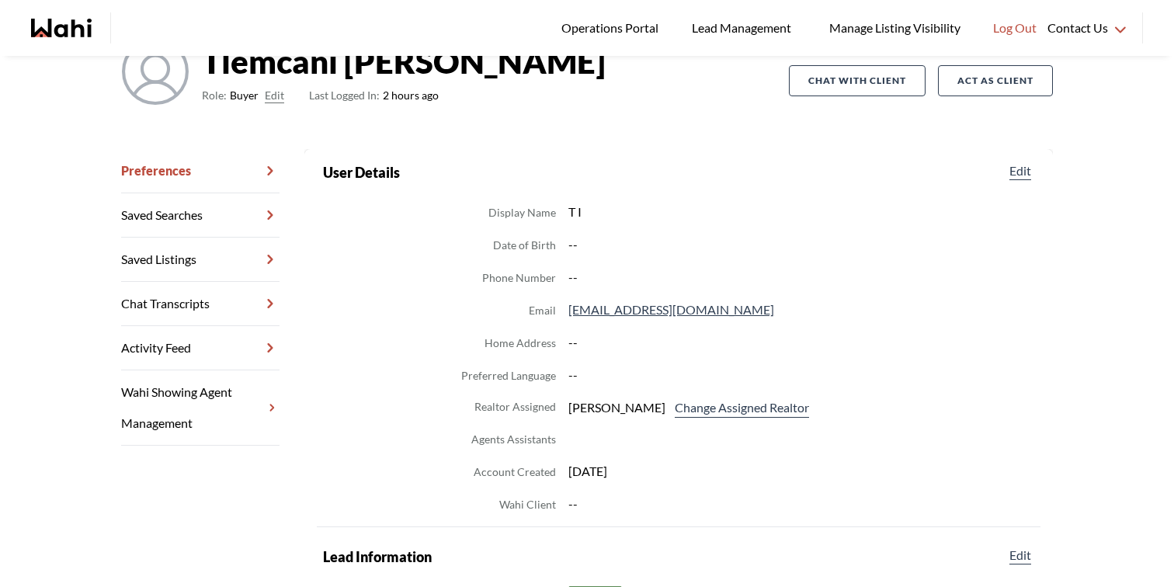
scroll to position [132, 0]
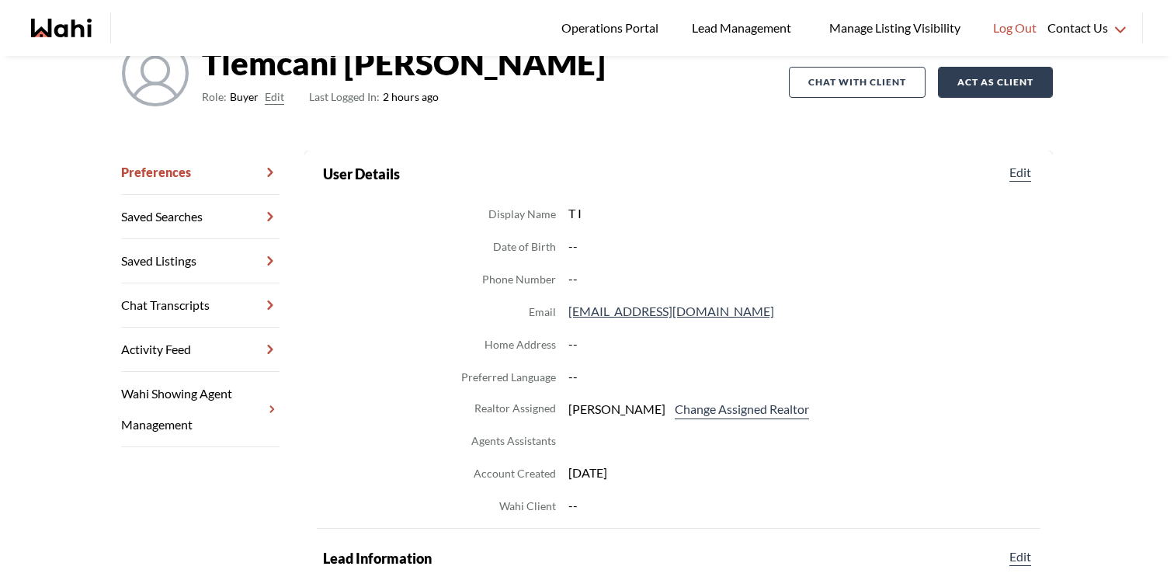
click at [995, 89] on button "Act as Client" at bounding box center [995, 82] width 115 height 31
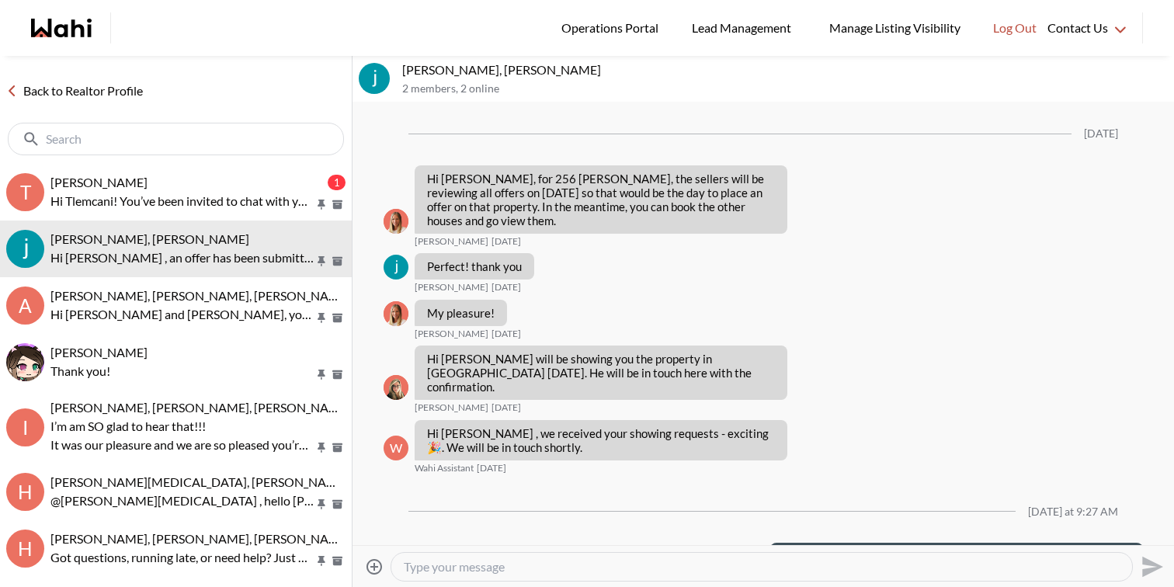
scroll to position [2465, 0]
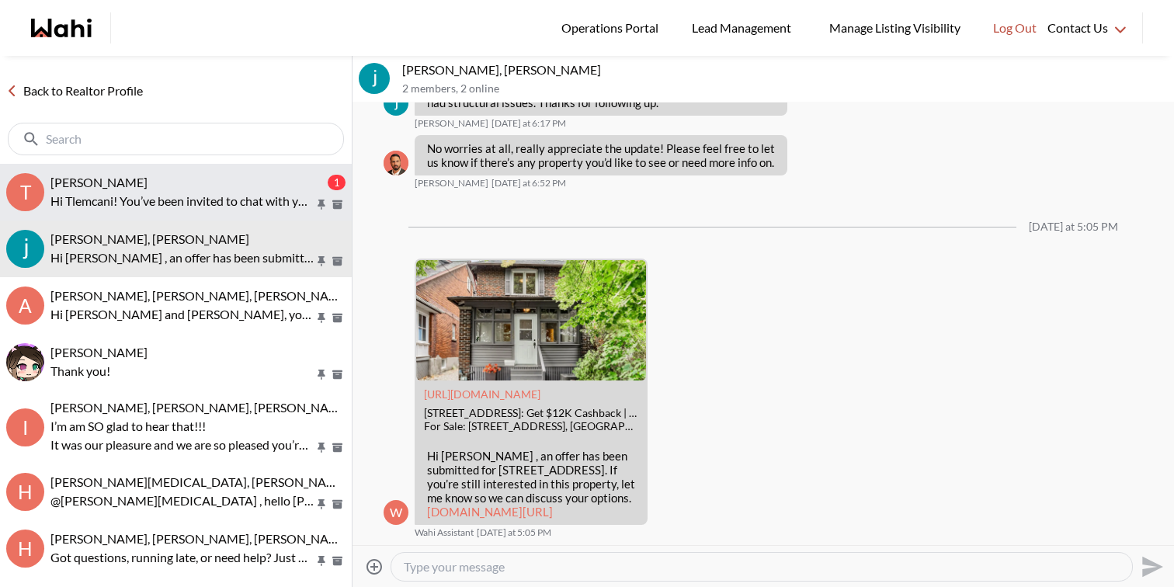
click at [232, 179] on div "Tlemcani Idriss, Faraz" at bounding box center [187, 183] width 274 height 16
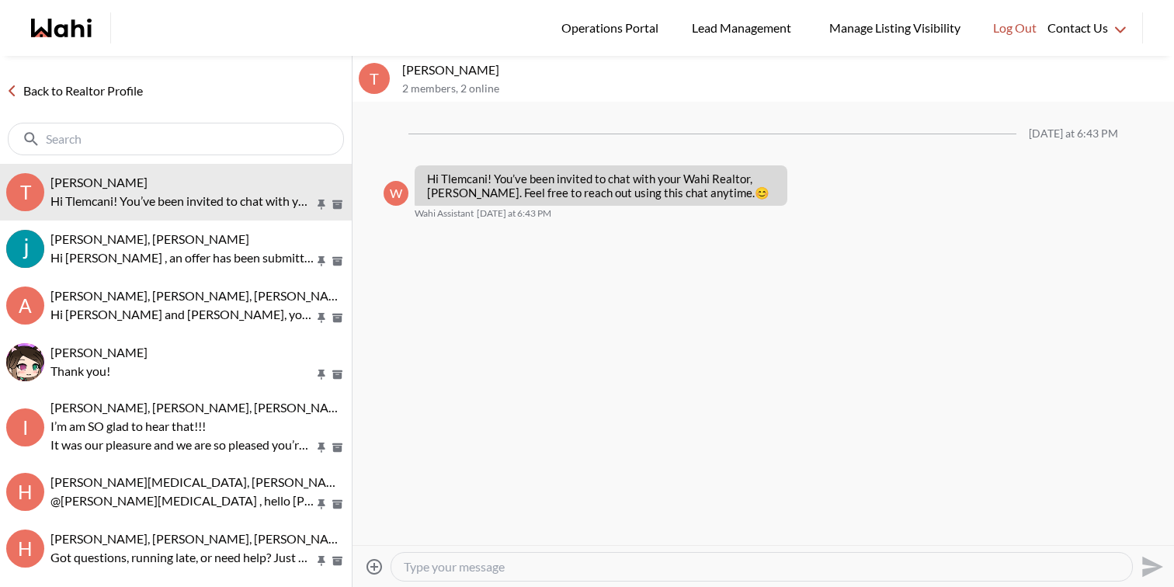
click at [499, 557] on div at bounding box center [761, 567] width 741 height 28
click at [499, 565] on textarea "Type your message" at bounding box center [762, 567] width 716 height 16
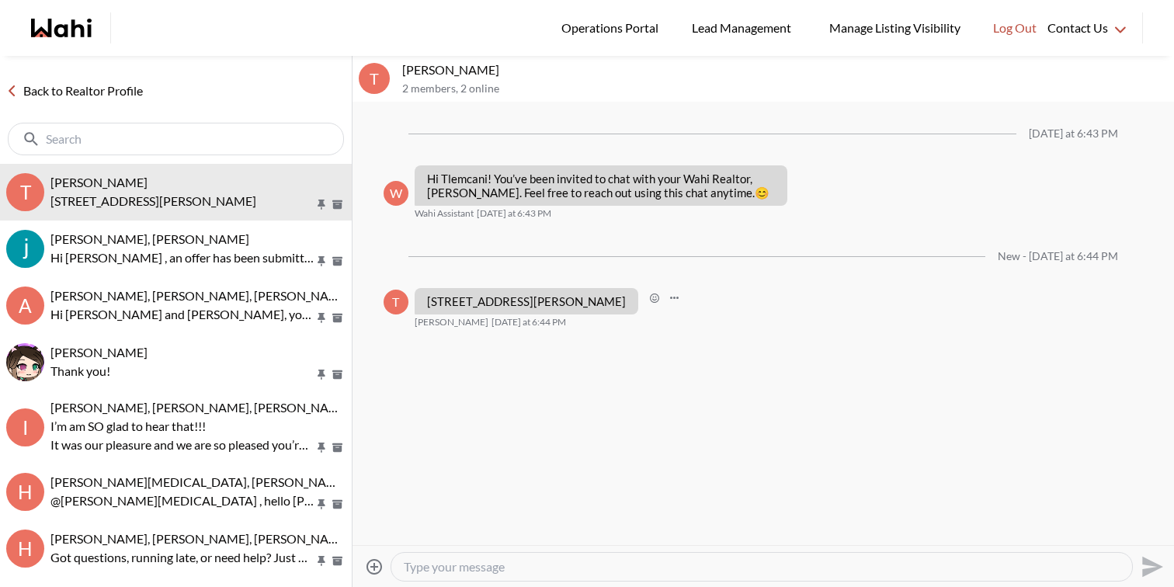
drag, startPoint x: 571, startPoint y: 317, endPoint x: 427, endPoint y: 301, distance: 144.6
click at [427, 301] on p "381 GERRY LALONDE DRIVE Ottawa, Ontario K4A0X2" at bounding box center [526, 301] width 199 height 14
copy p "381 GERRY LALONDE DRIVE Ottawa, Ontario K4A0X2"
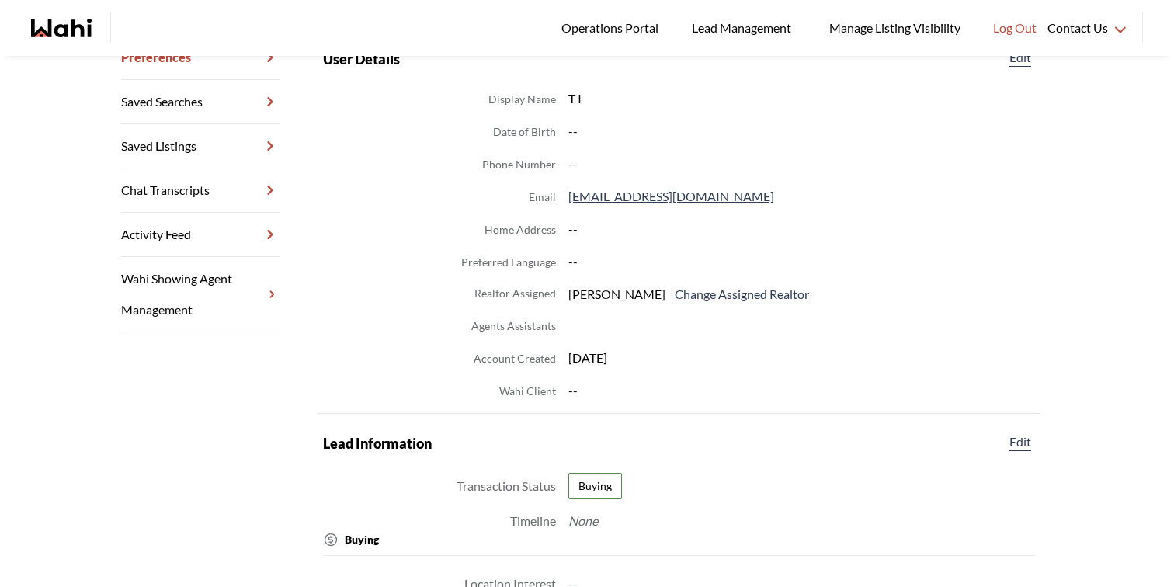
scroll to position [248, 0]
